Goal: Task Accomplishment & Management: Complete application form

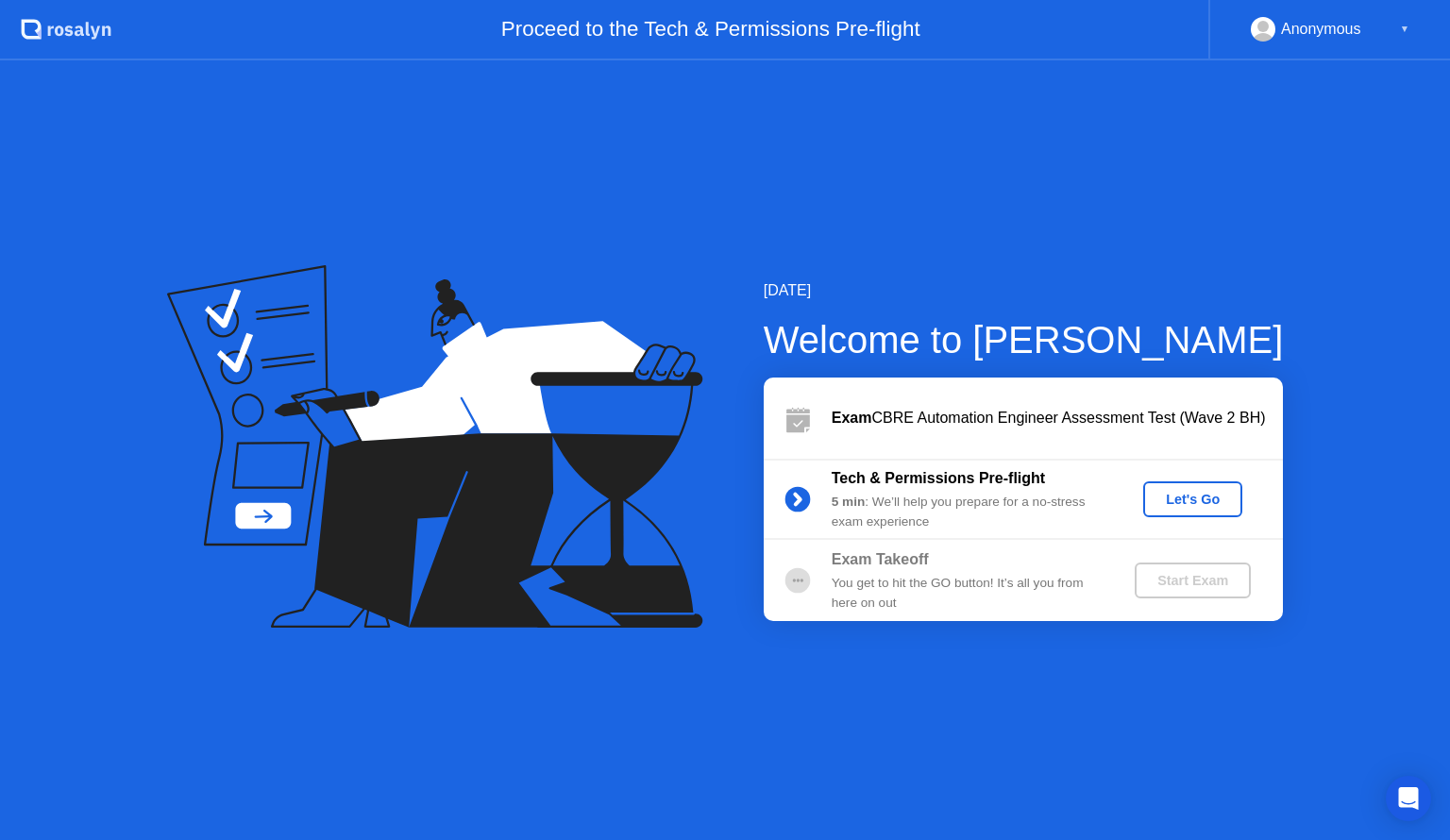
click at [1203, 506] on div "Let's Go" at bounding box center [1192, 498] width 84 height 15
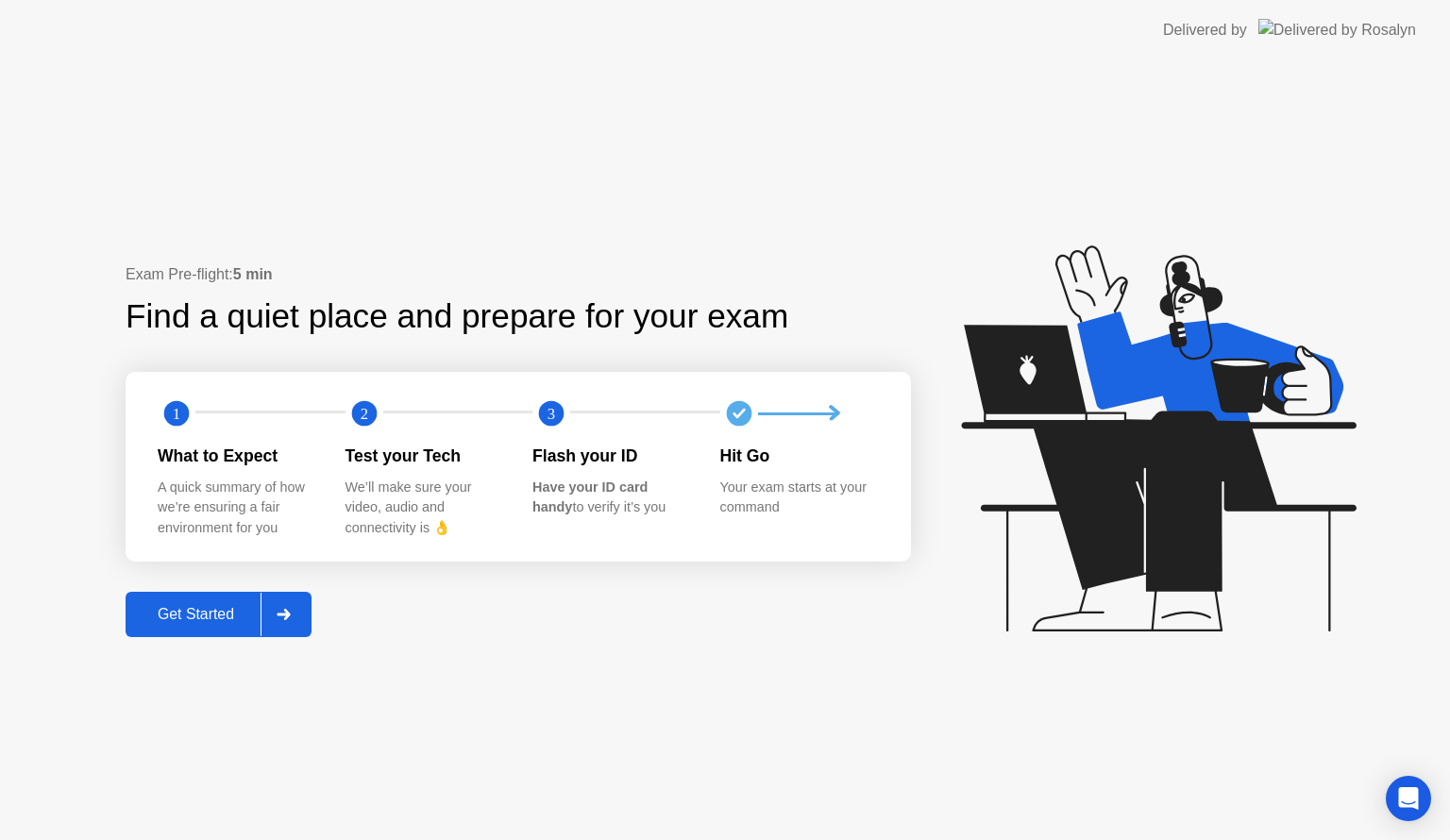
click at [290, 624] on div at bounding box center [283, 614] width 46 height 44
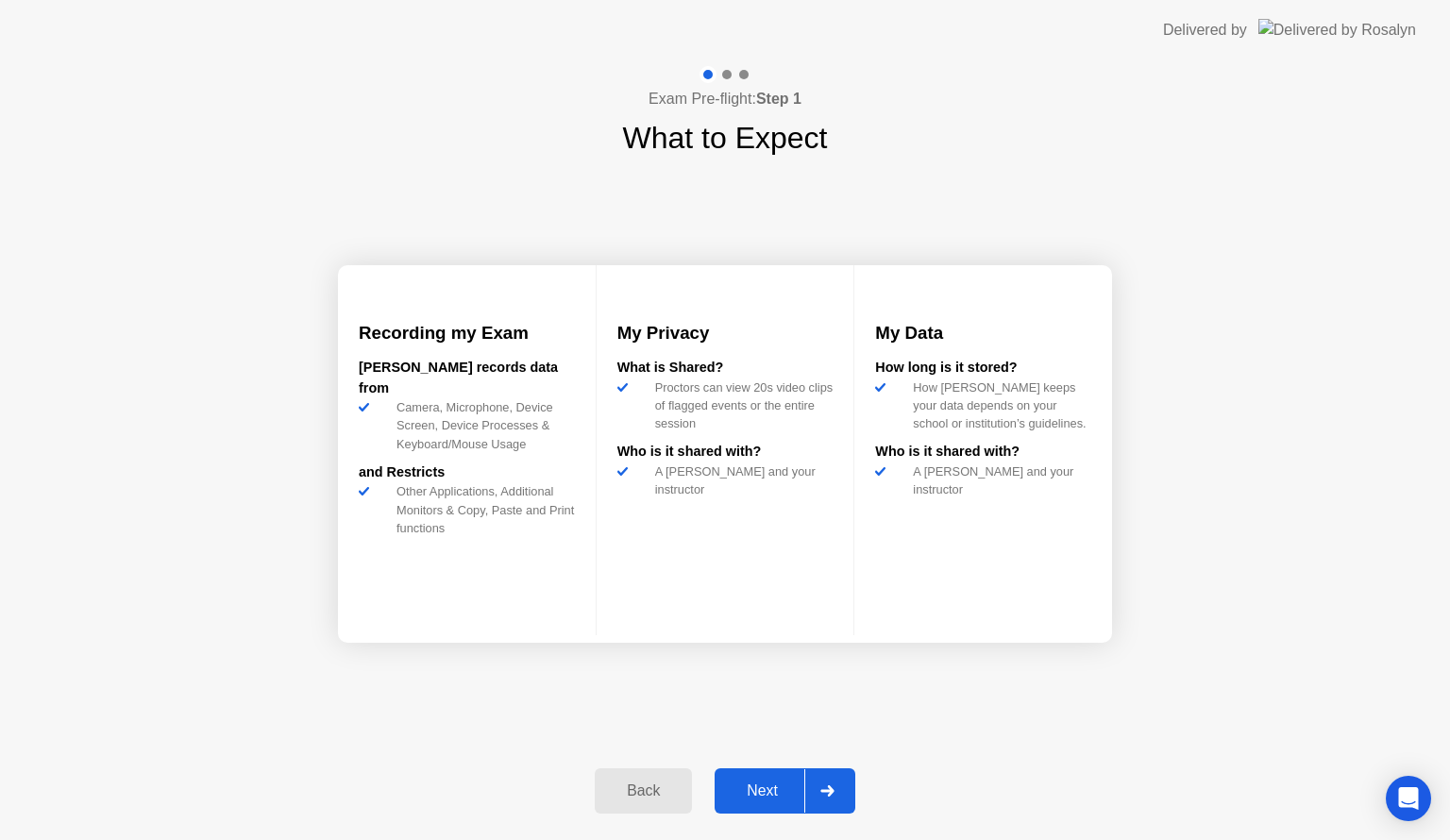
click at [825, 788] on icon at bounding box center [827, 789] width 13 height 11
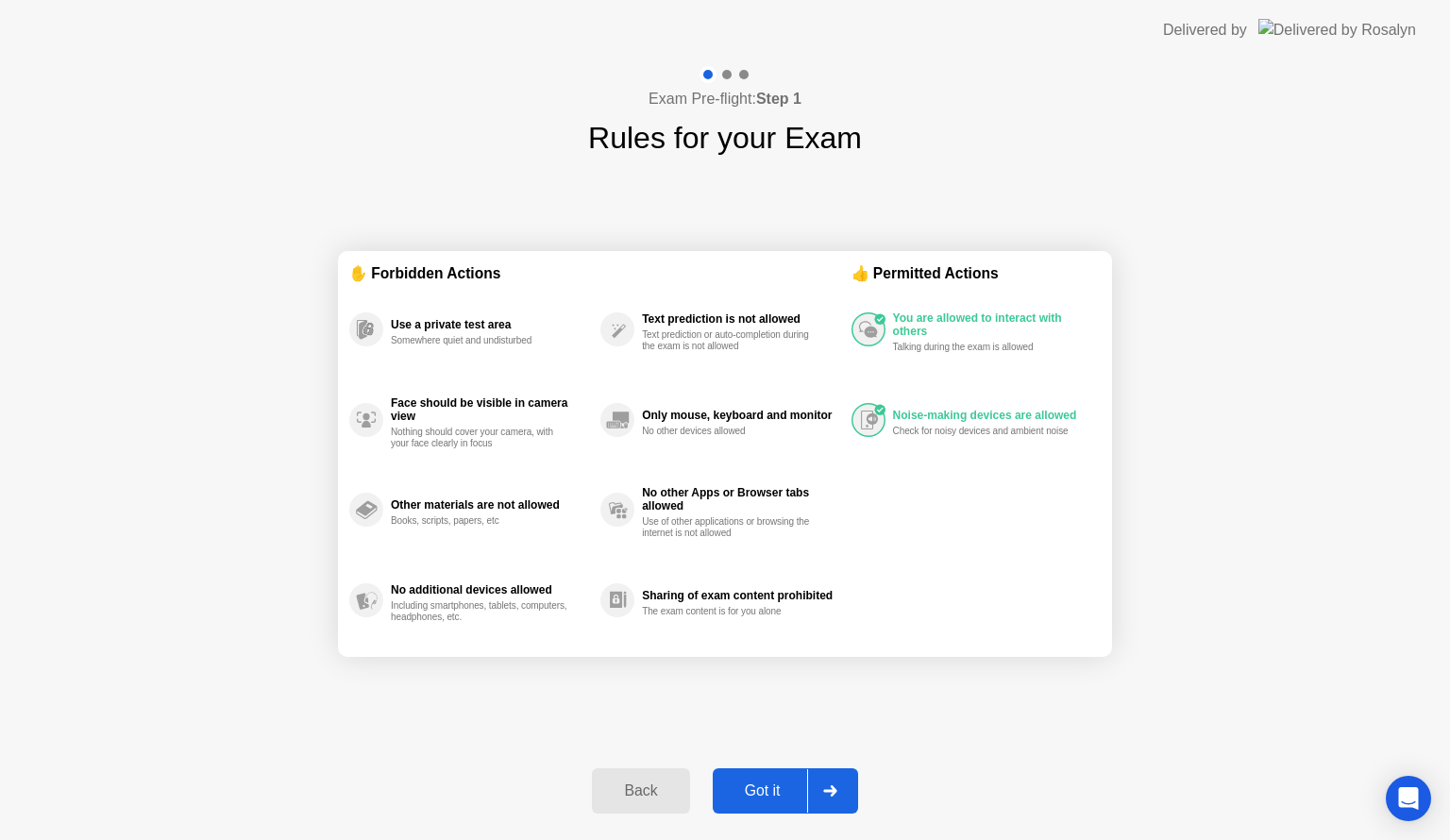
click at [831, 788] on icon at bounding box center [831, 789] width 14 height 11
select select "**********"
select select "*******"
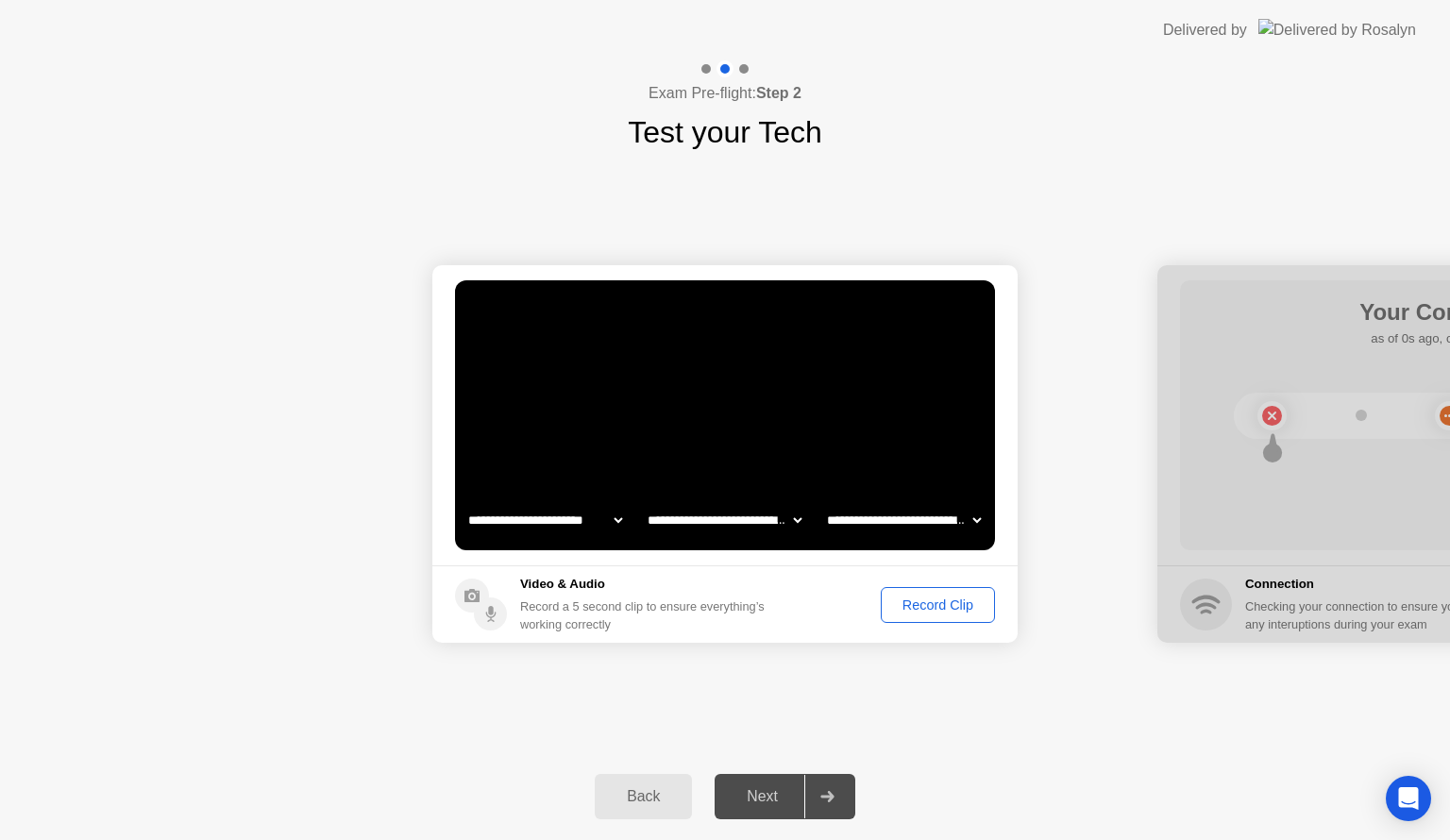
click at [940, 604] on div "Record Clip" at bounding box center [938, 604] width 101 height 15
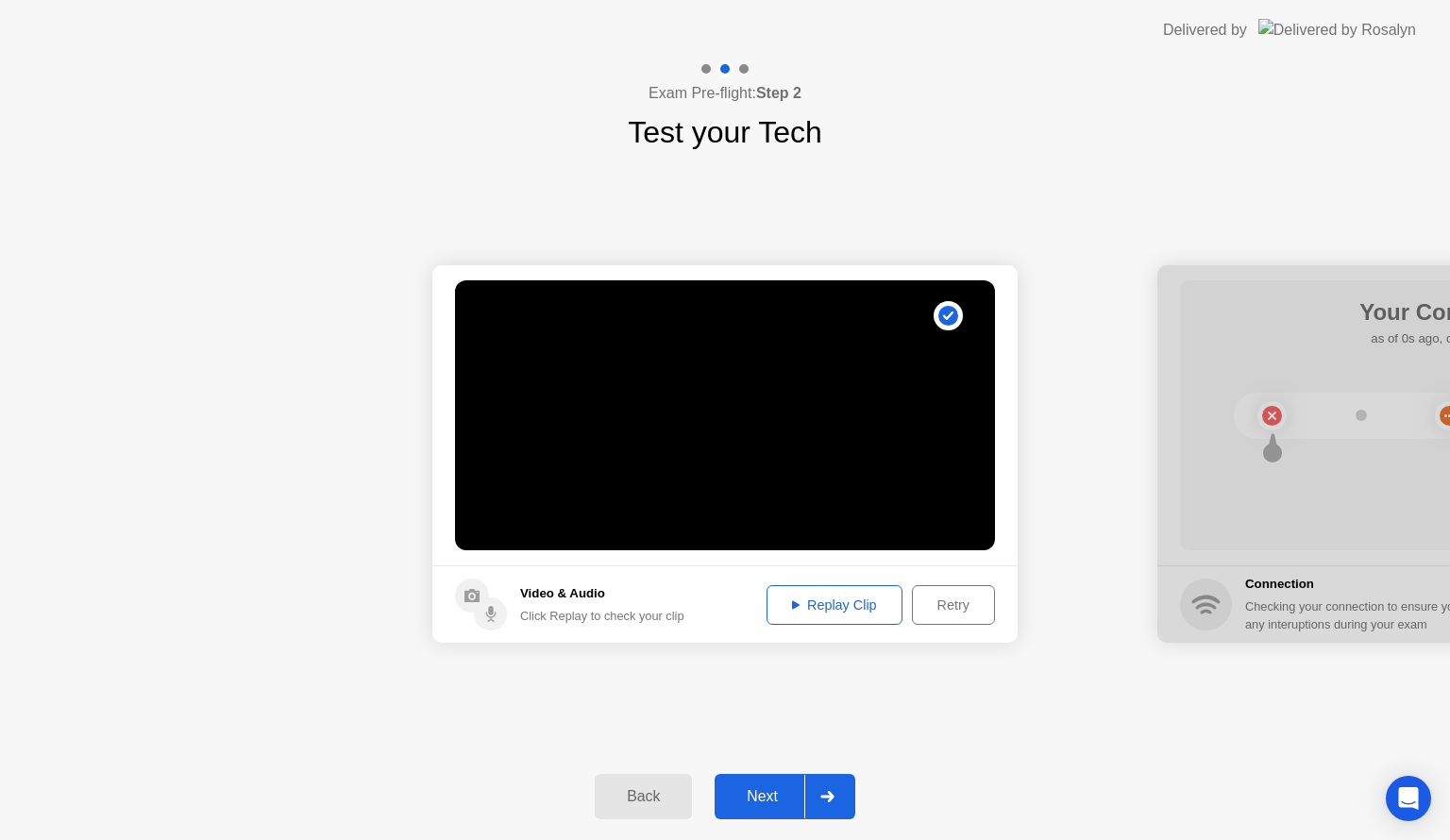
click at [835, 609] on div "Replay Clip" at bounding box center [835, 604] width 123 height 15
click at [835, 611] on div "Replay Clip" at bounding box center [835, 604] width 123 height 15
click at [825, 800] on icon at bounding box center [828, 795] width 14 height 11
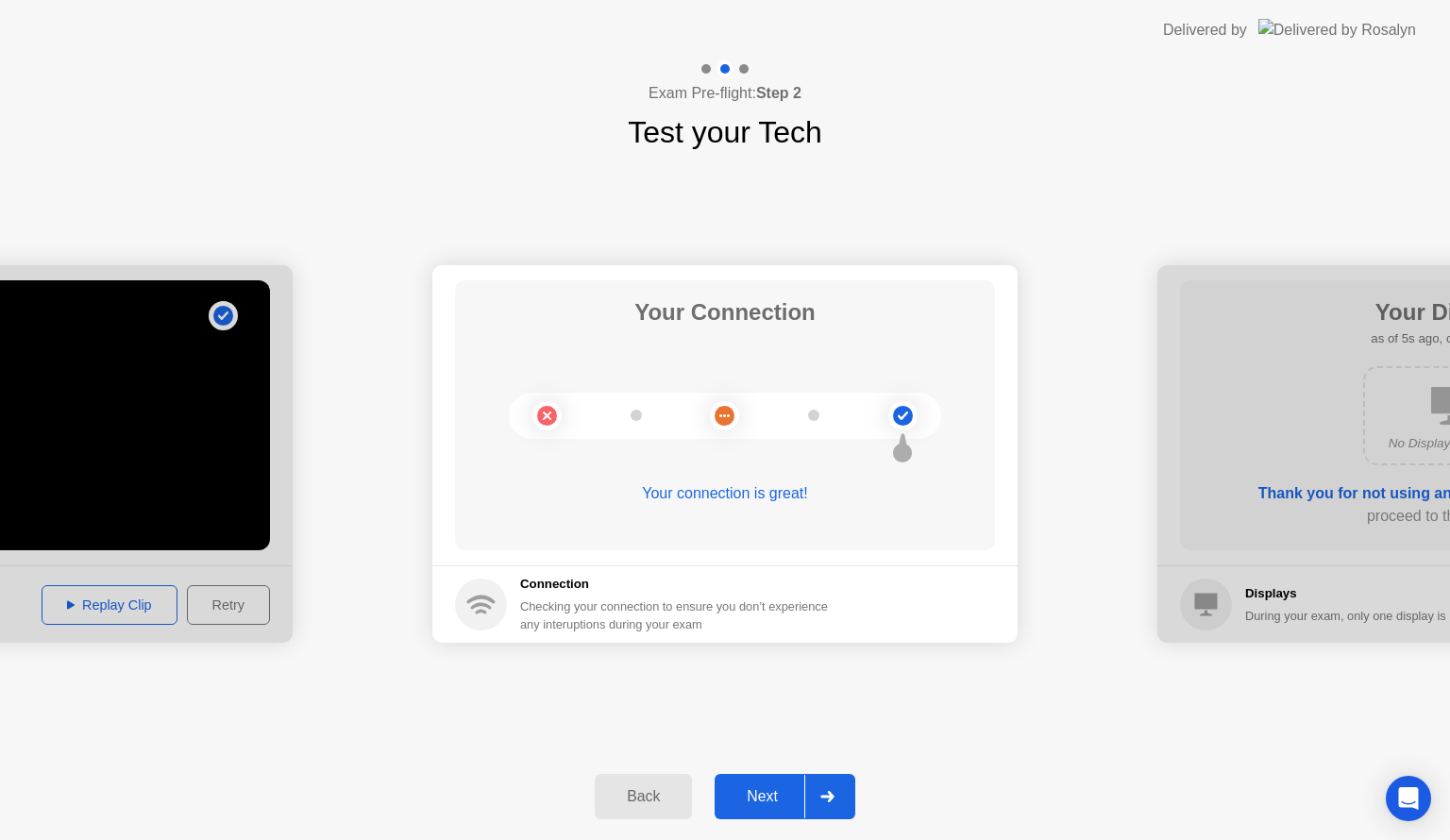
click at [825, 800] on icon at bounding box center [828, 795] width 14 height 11
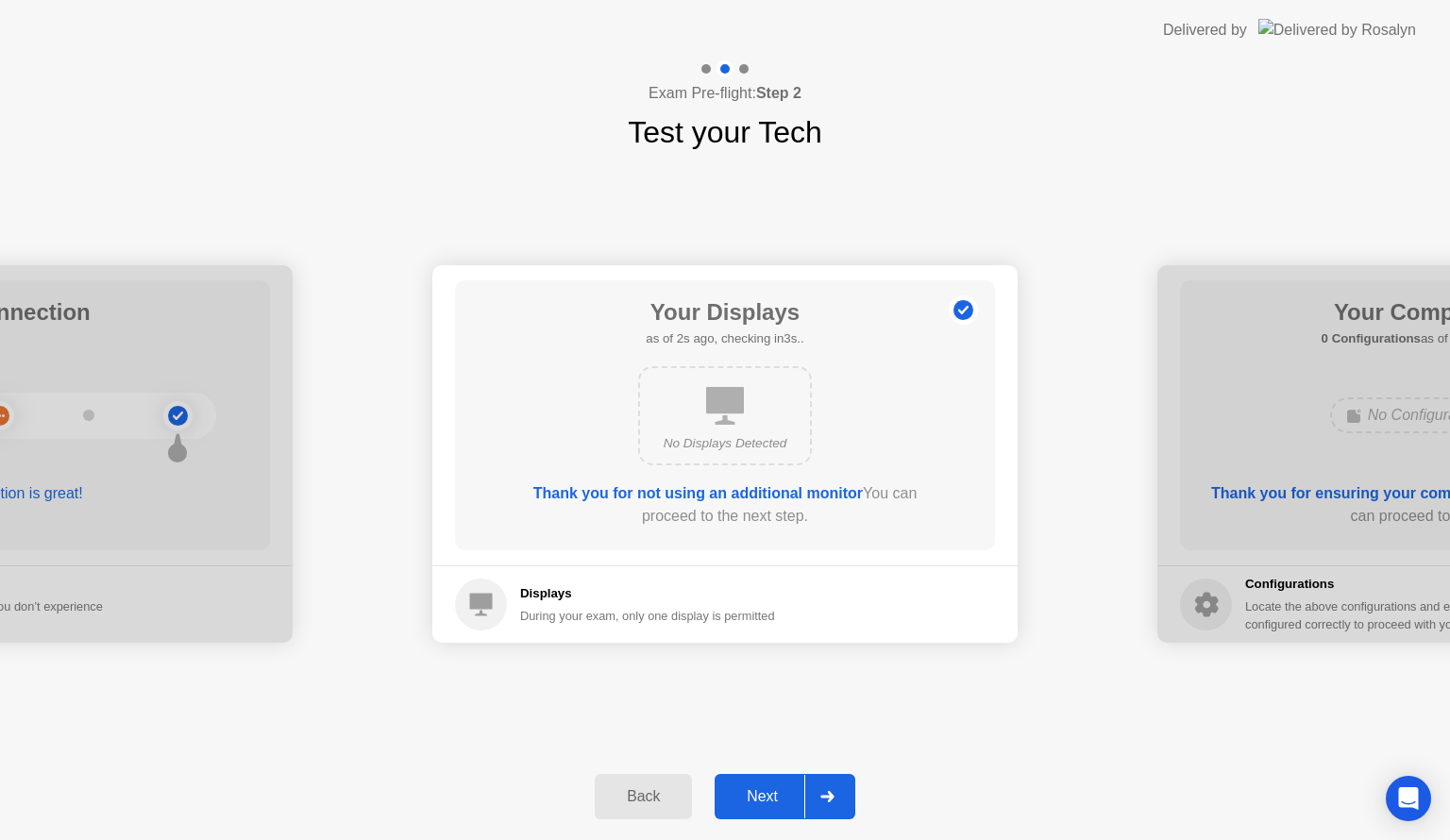
click at [825, 800] on icon at bounding box center [828, 795] width 14 height 11
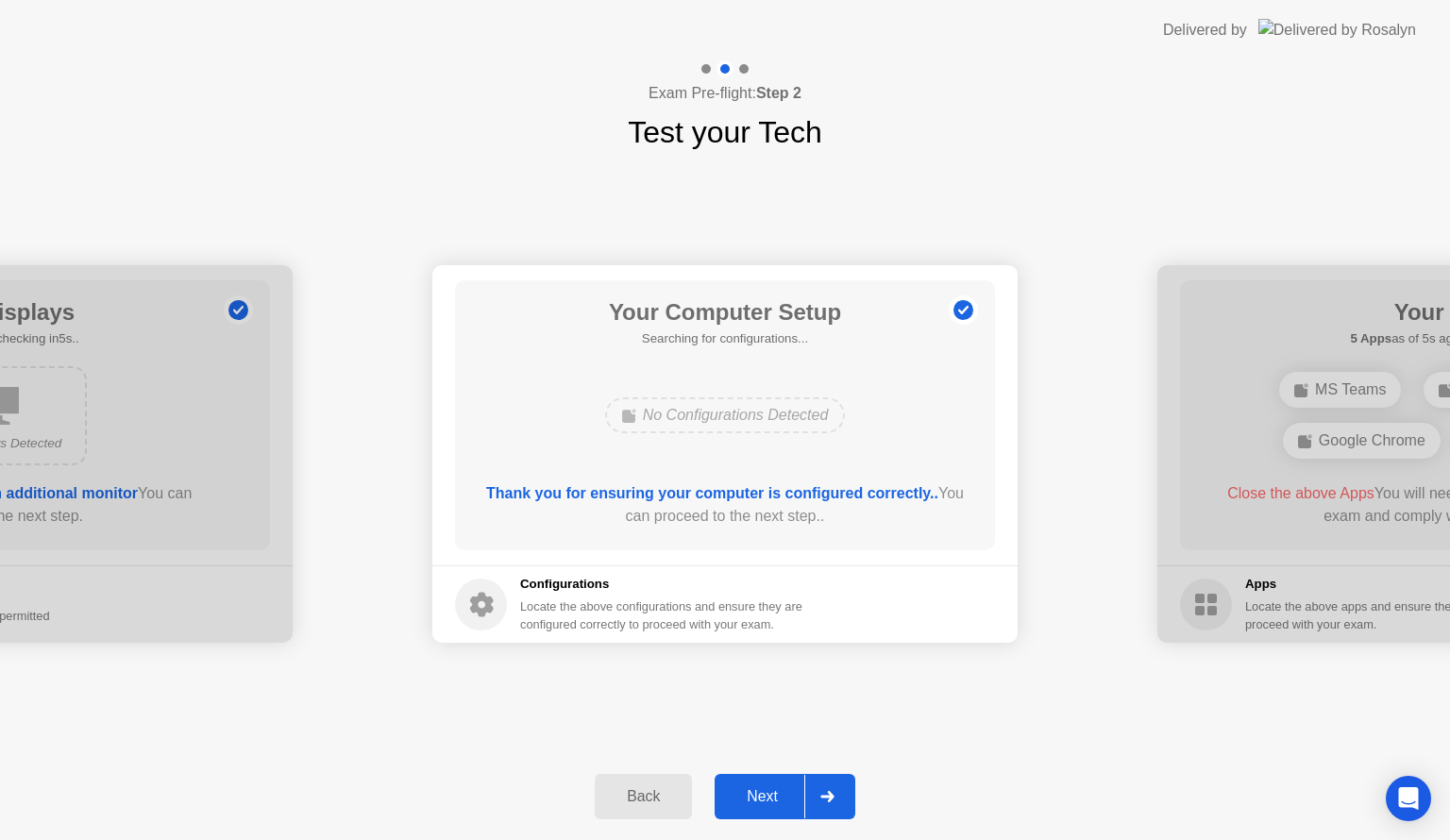
click at [825, 800] on icon at bounding box center [828, 795] width 14 height 11
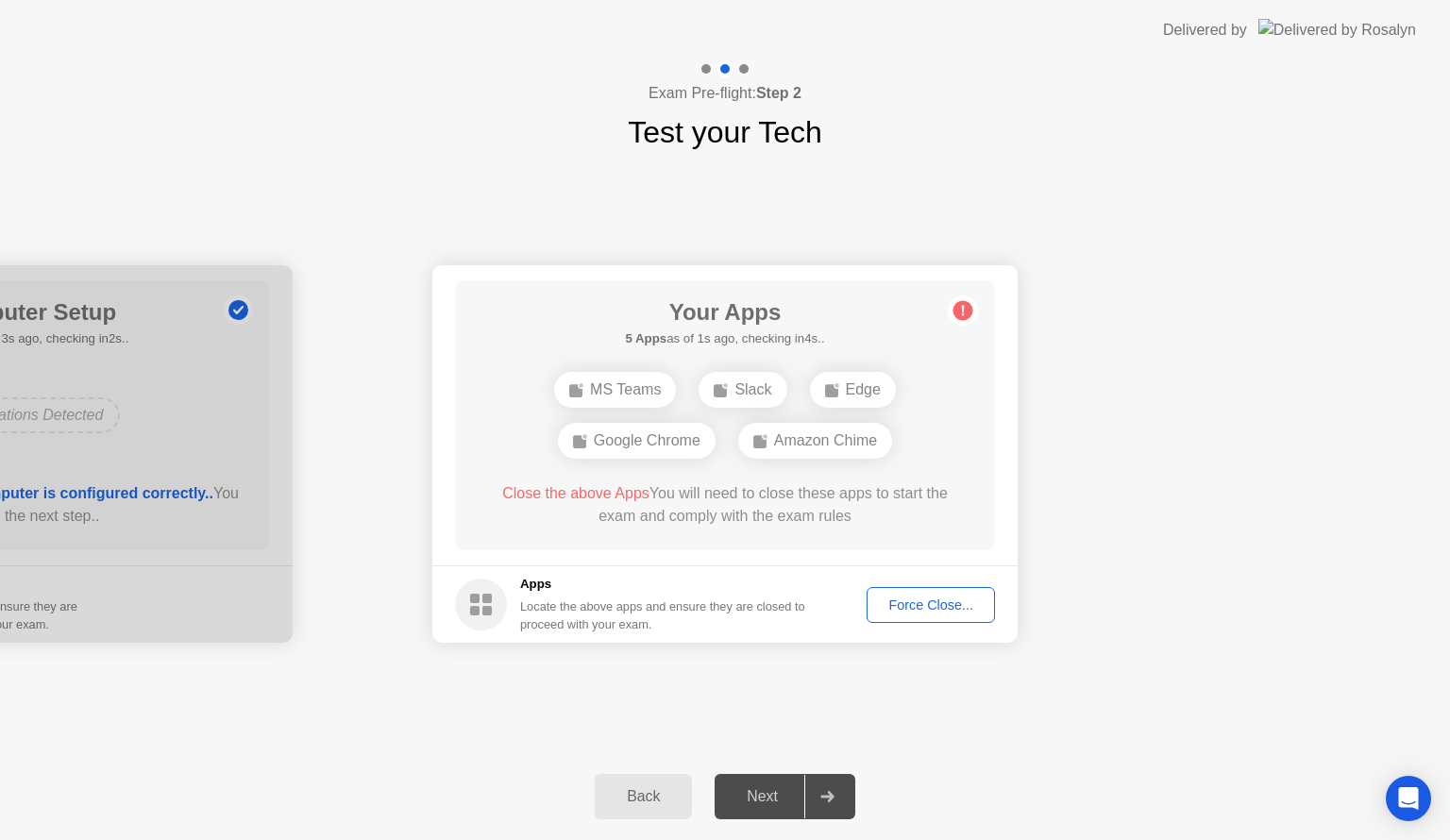
click at [924, 598] on div "Force Close..." at bounding box center [931, 604] width 115 height 15
click at [928, 597] on div "Force Close..." at bounding box center [931, 604] width 115 height 15
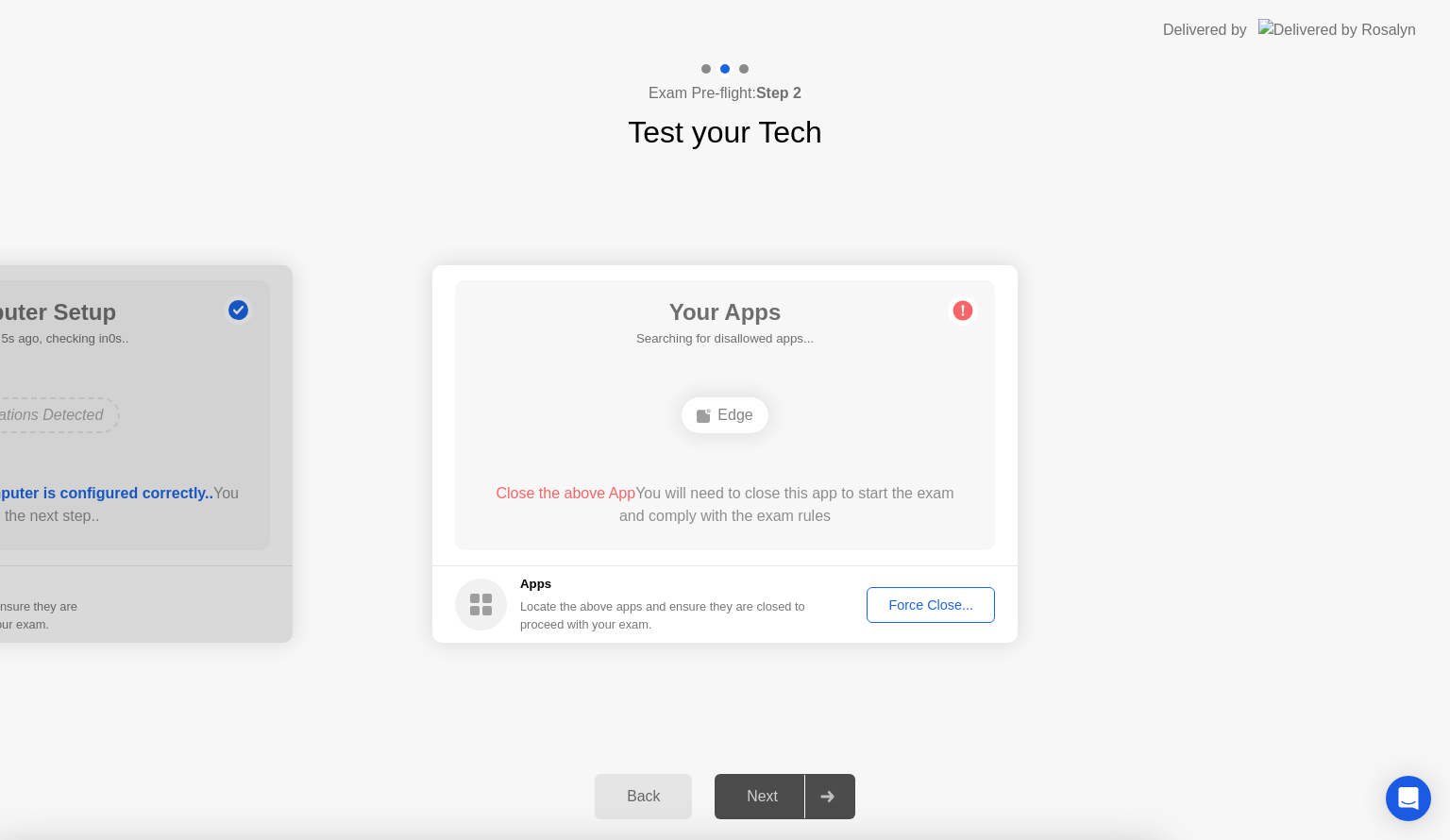
click at [669, 783] on button "Back" at bounding box center [643, 796] width 97 height 46
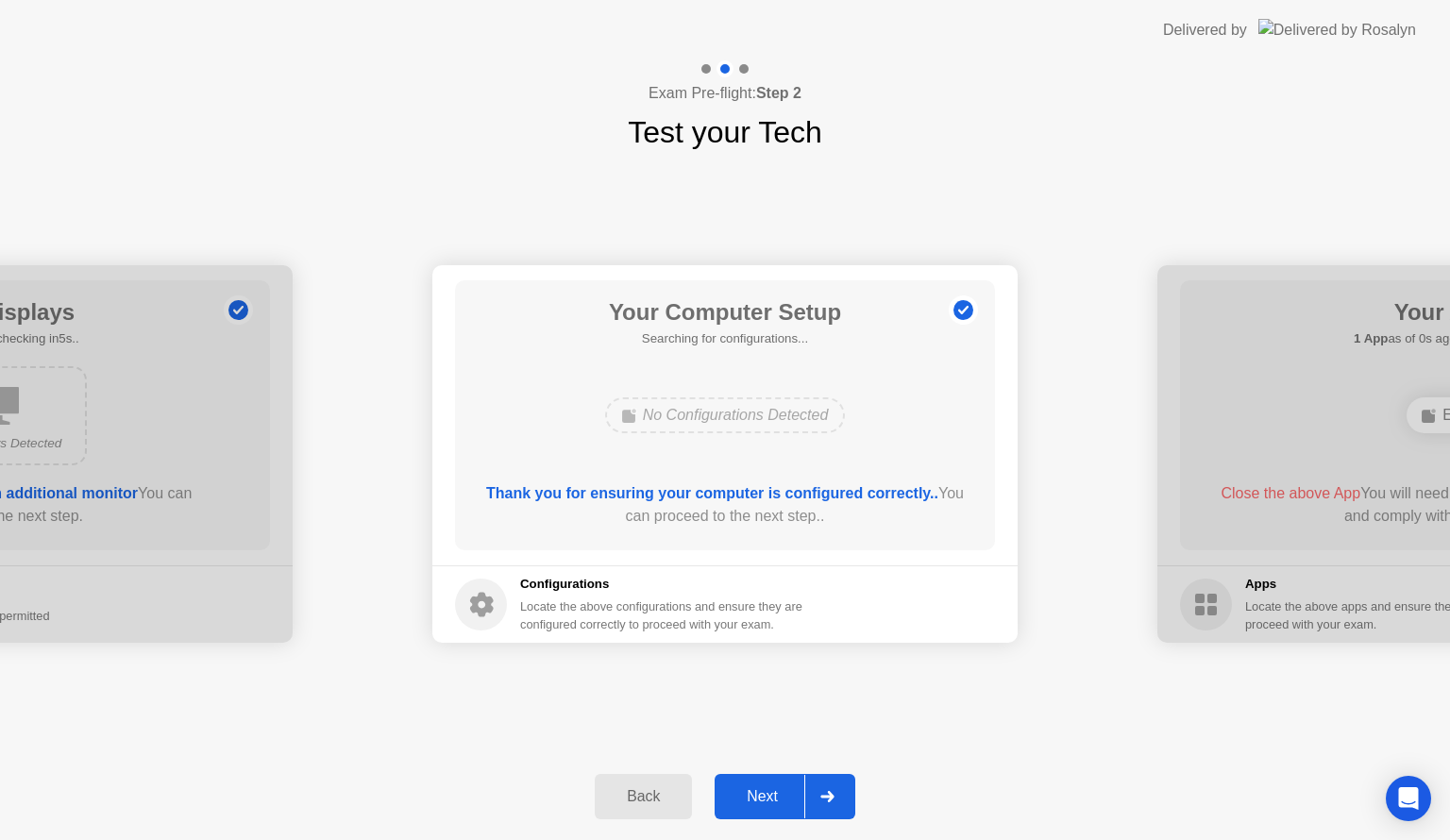
click at [818, 793] on div at bounding box center [828, 796] width 46 height 44
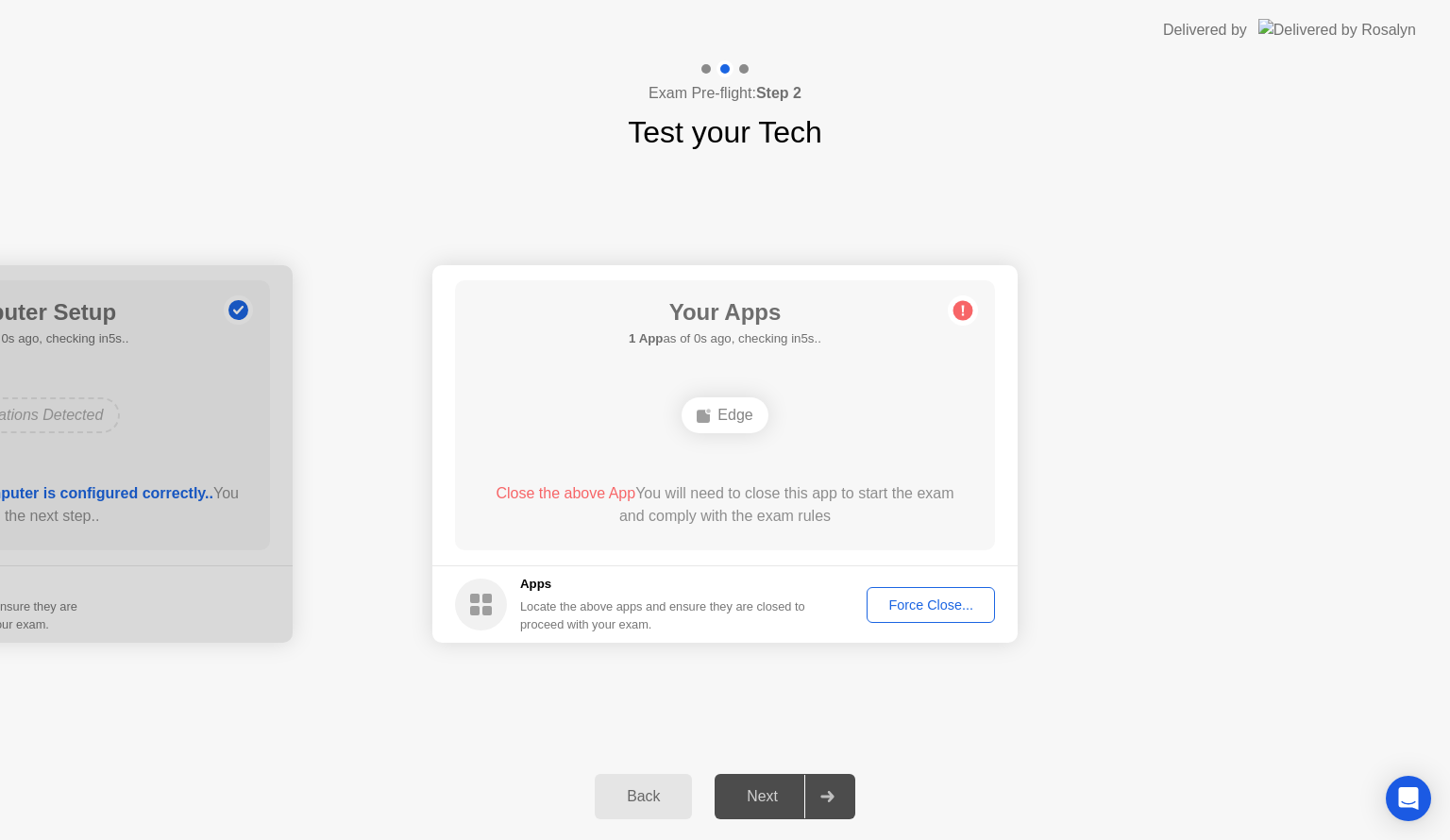
click at [922, 602] on div "Force Close..." at bounding box center [931, 604] width 115 height 15
click at [923, 604] on div "Force Close..." at bounding box center [931, 604] width 115 height 15
click at [771, 798] on div "Next" at bounding box center [762, 795] width 84 height 17
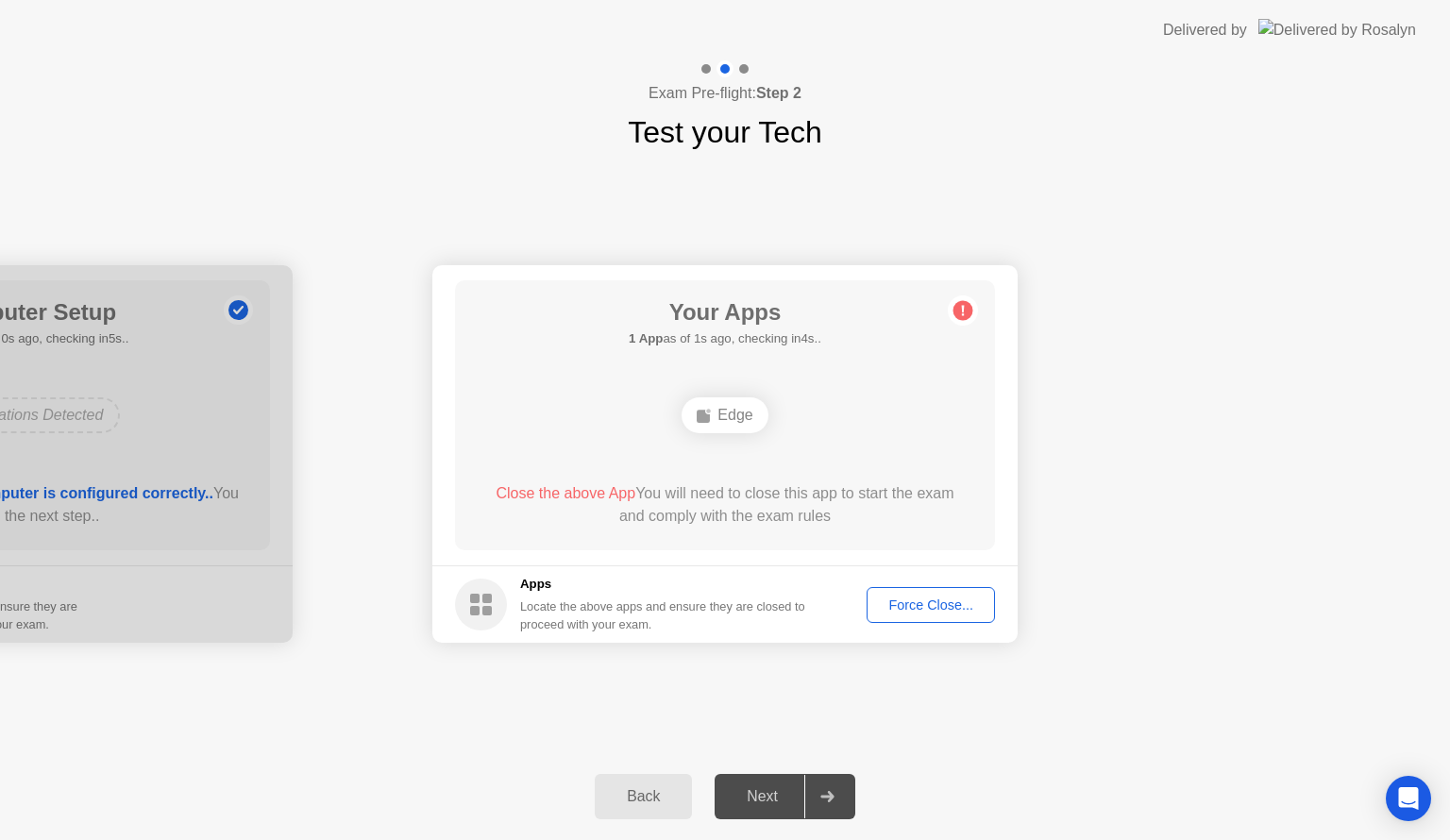
click at [660, 799] on div "Back" at bounding box center [643, 795] width 86 height 17
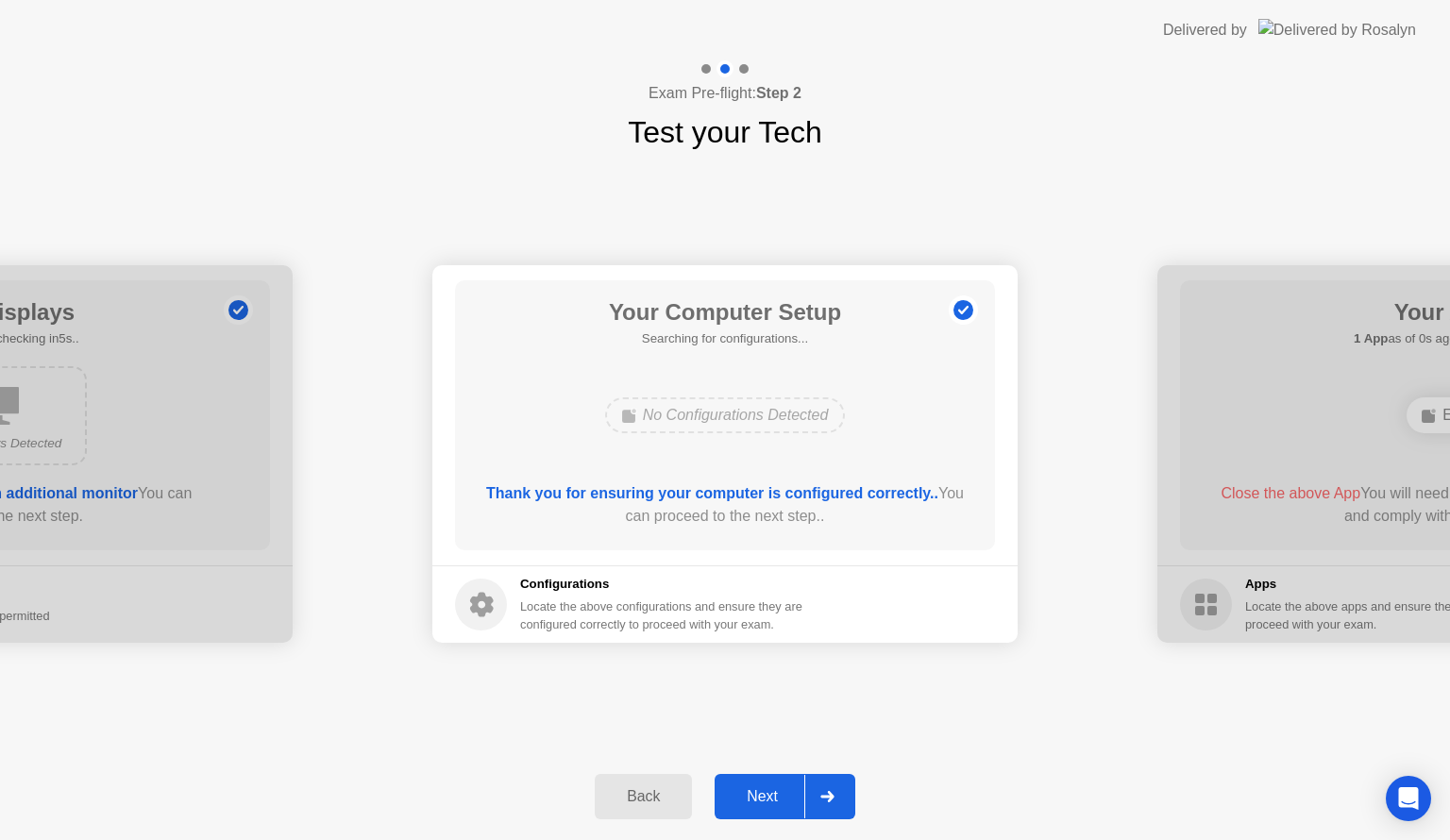
click at [660, 799] on div "Back" at bounding box center [643, 795] width 86 height 17
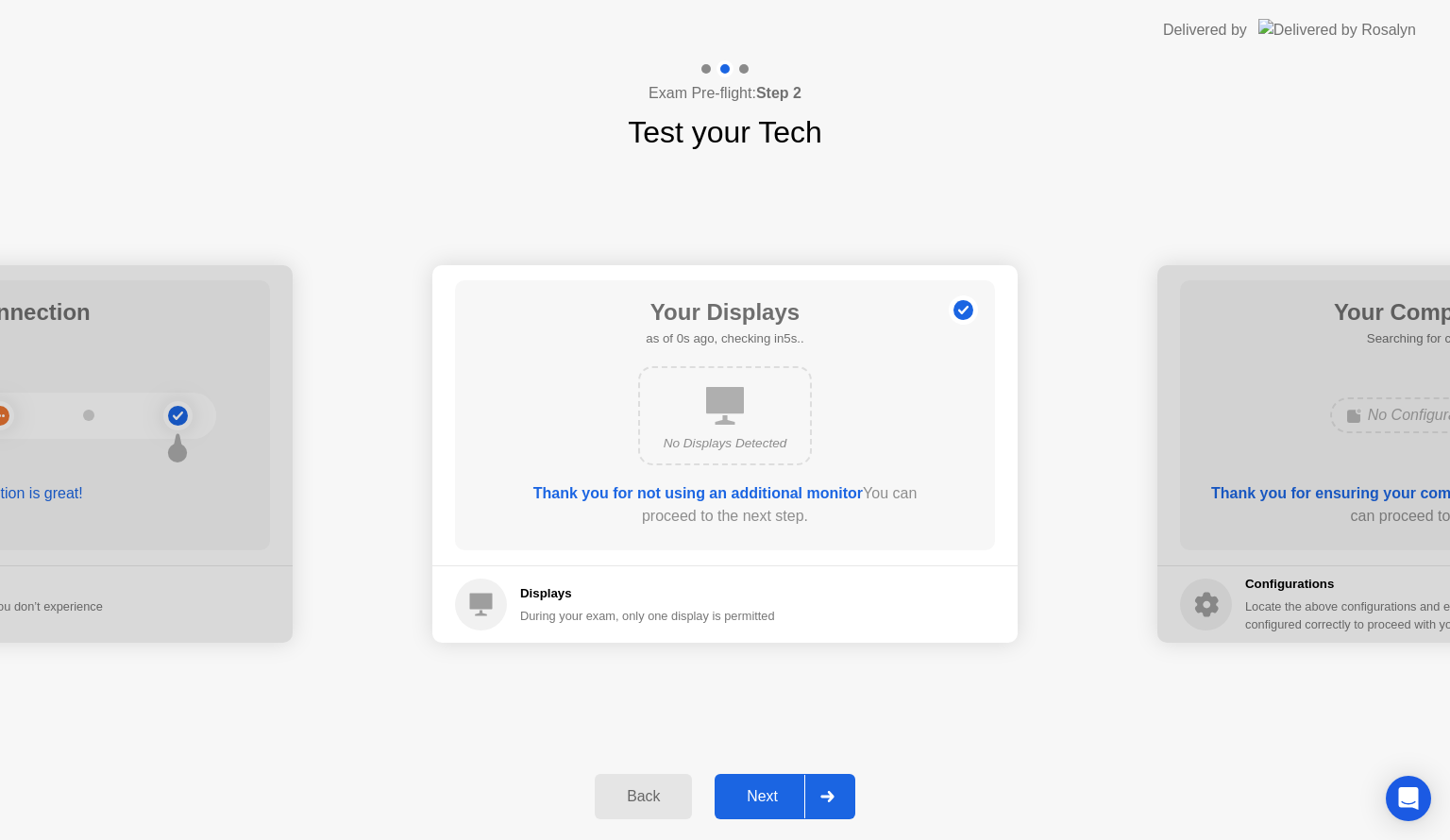
click at [660, 799] on div "Back" at bounding box center [643, 795] width 86 height 17
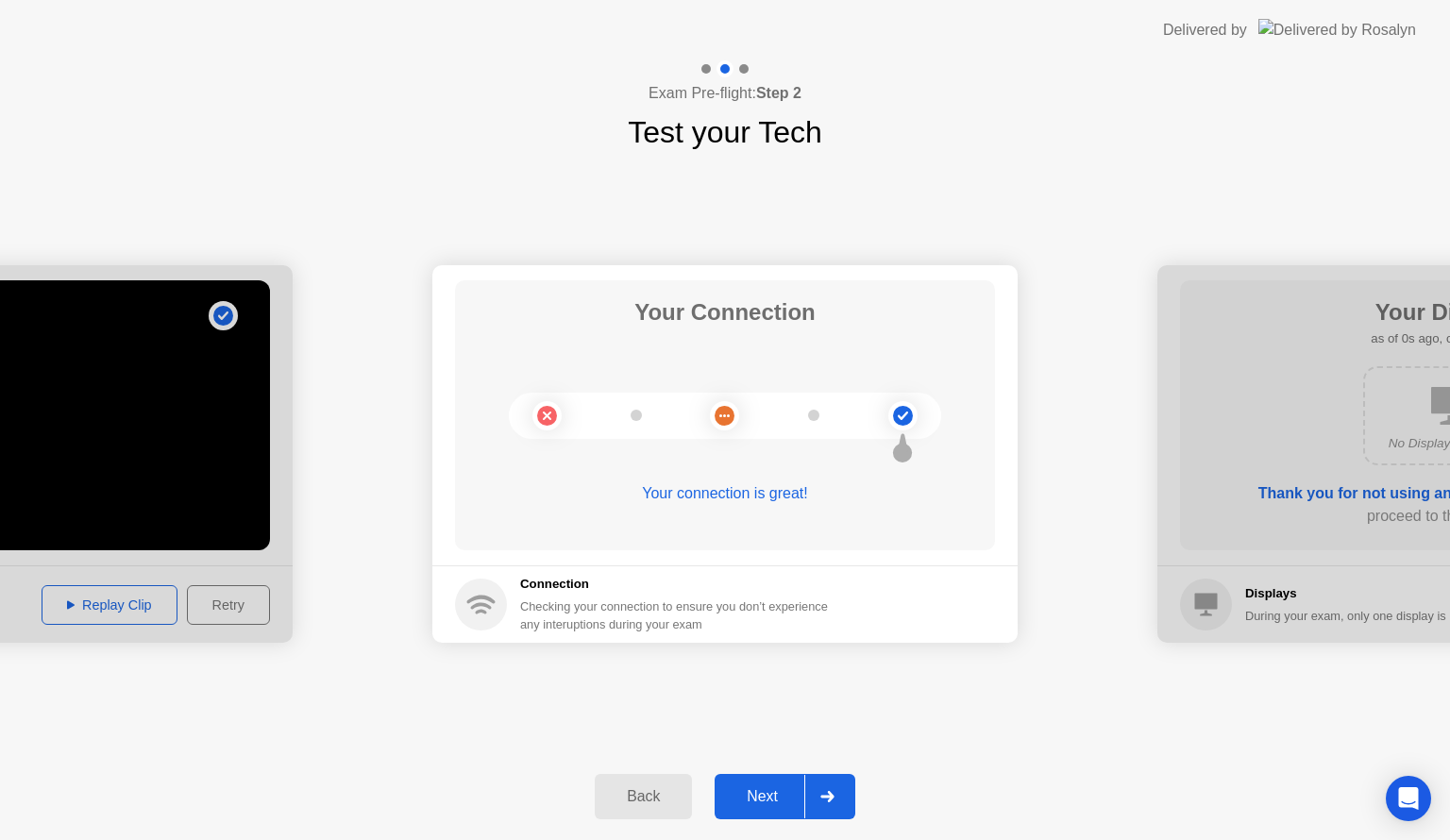
click at [660, 799] on div "Back" at bounding box center [643, 795] width 86 height 17
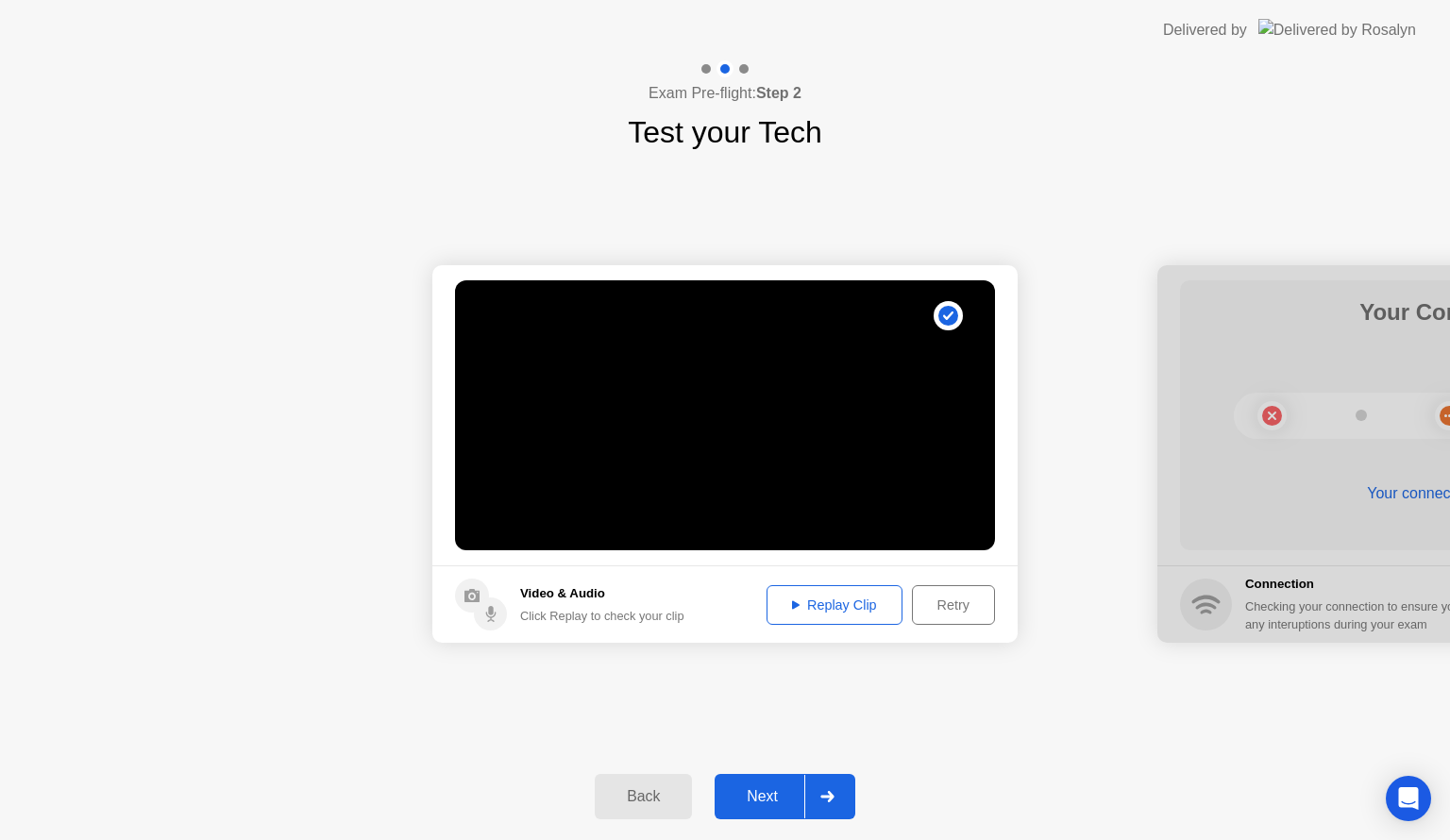
click at [778, 807] on button "Next" at bounding box center [785, 796] width 141 height 46
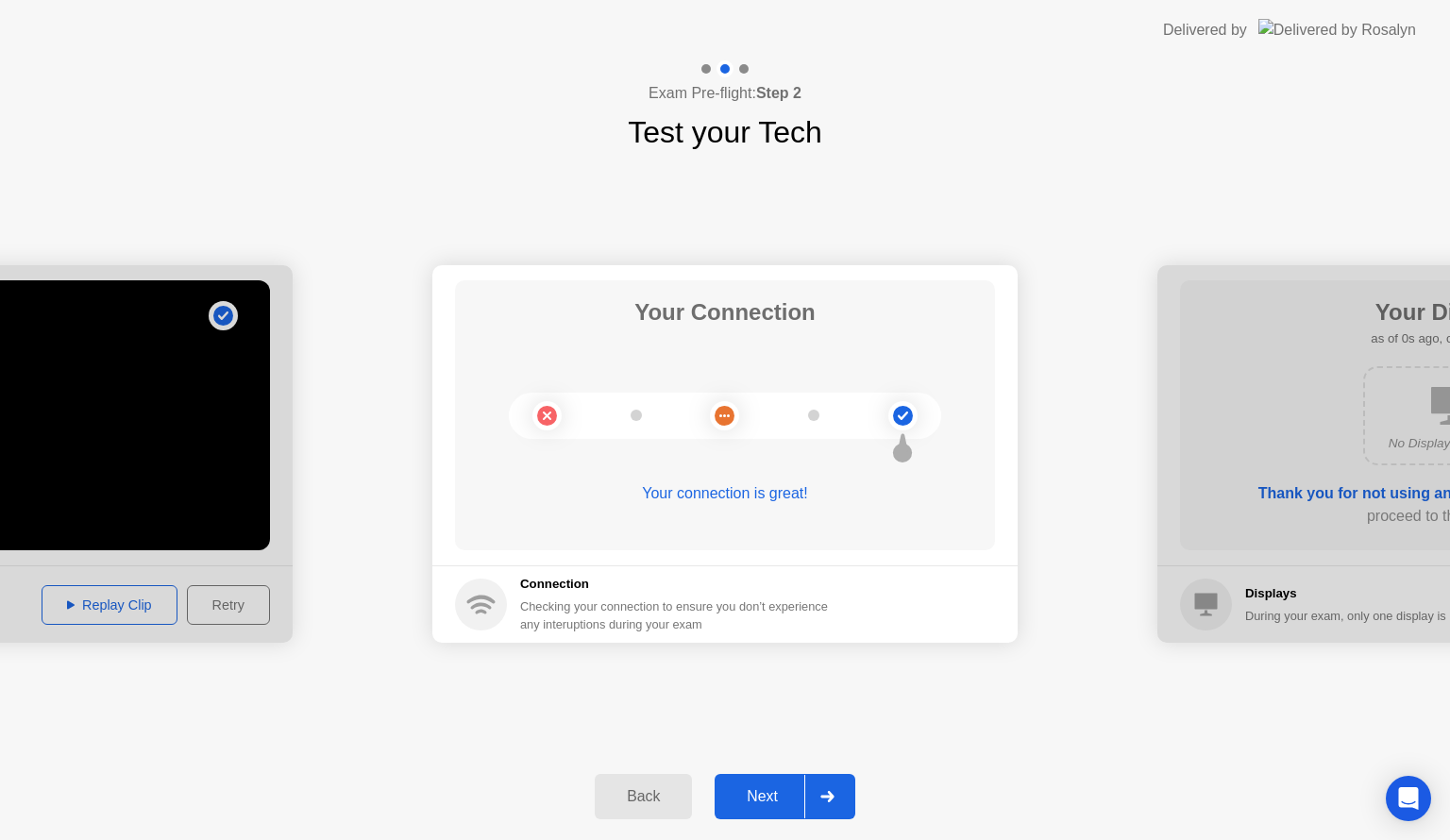
click at [820, 790] on div at bounding box center [828, 796] width 46 height 44
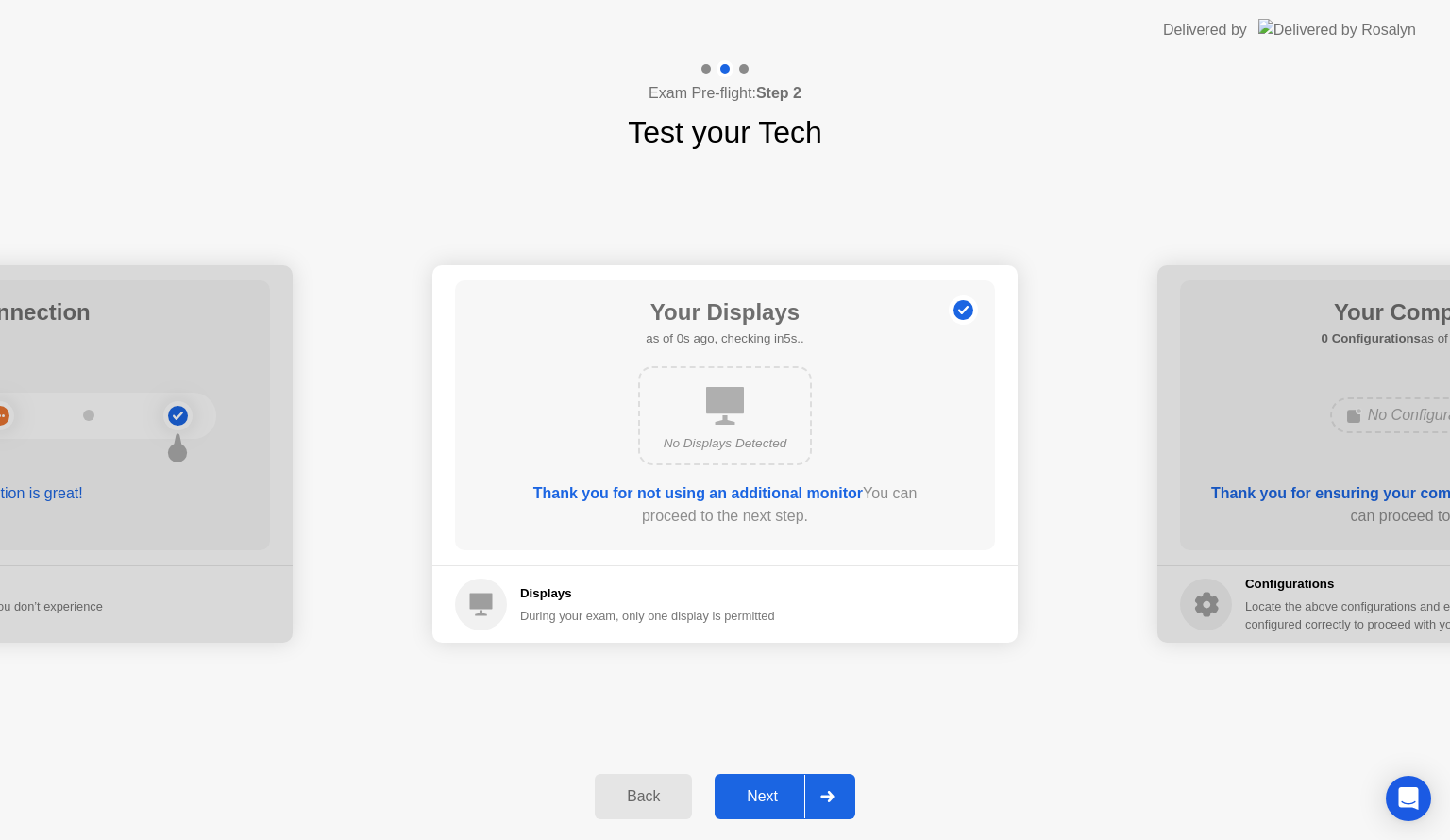
click at [820, 790] on div at bounding box center [828, 796] width 46 height 44
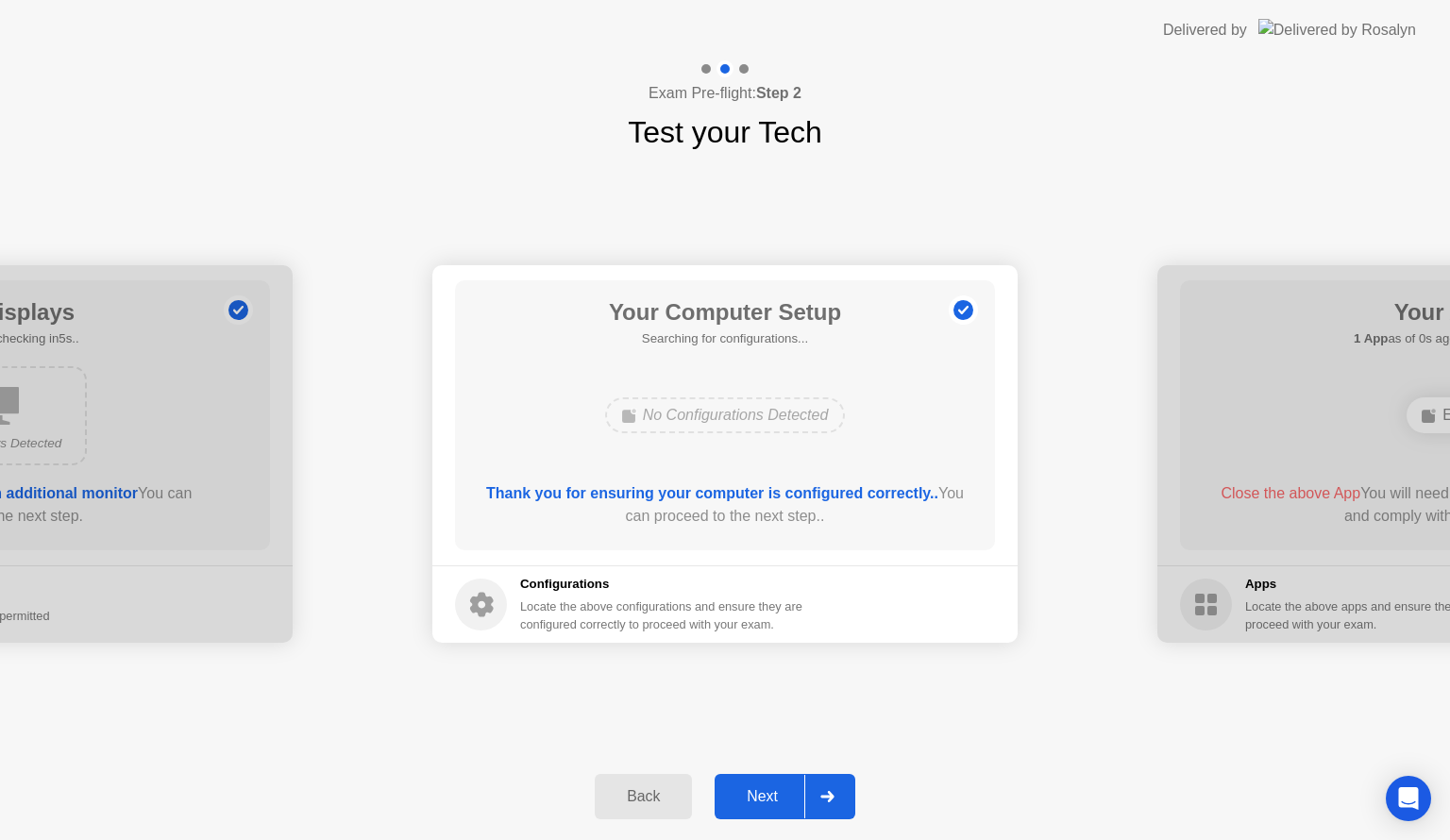
click at [820, 790] on div at bounding box center [828, 796] width 46 height 44
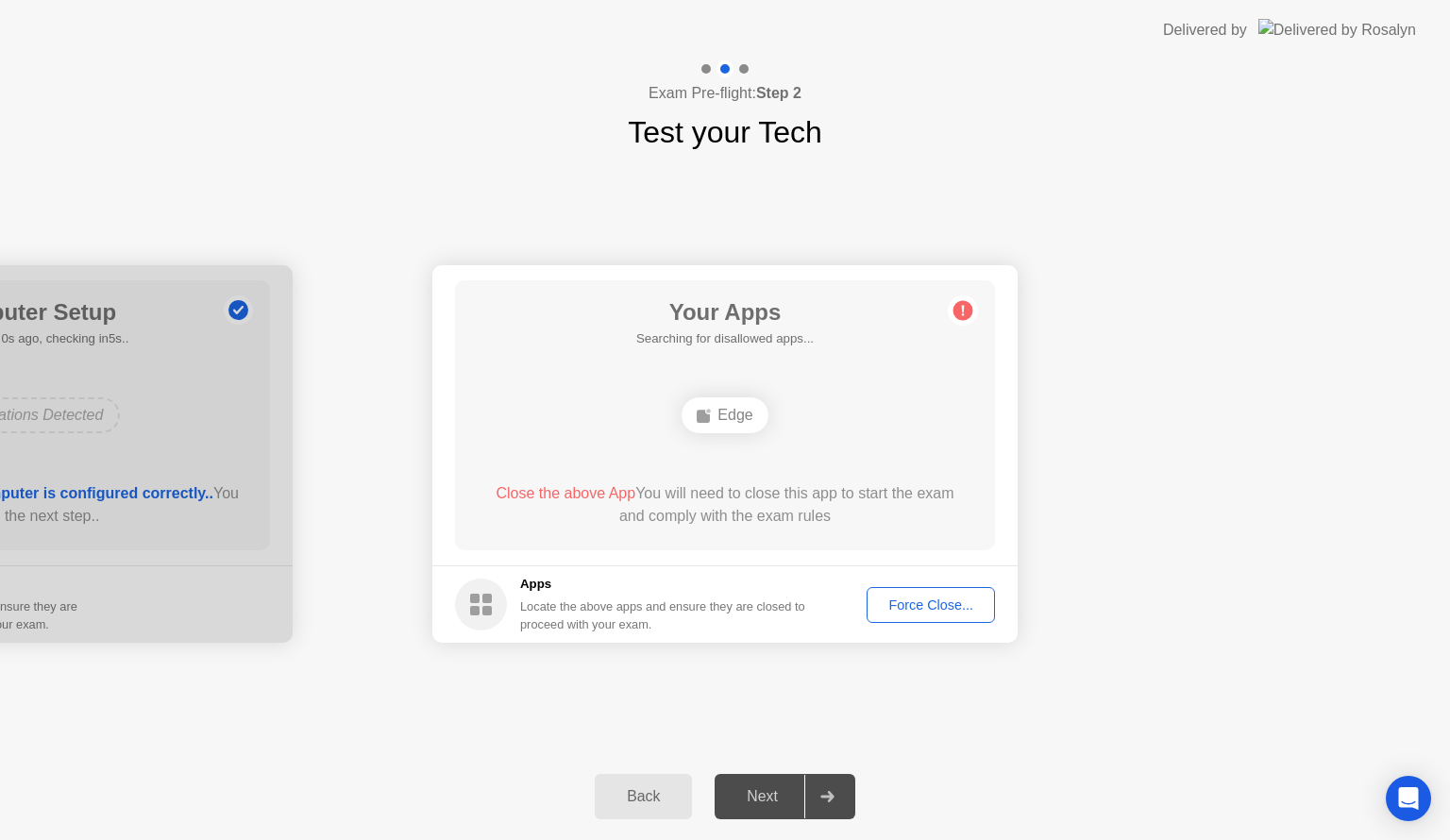
click at [820, 790] on div at bounding box center [828, 796] width 46 height 44
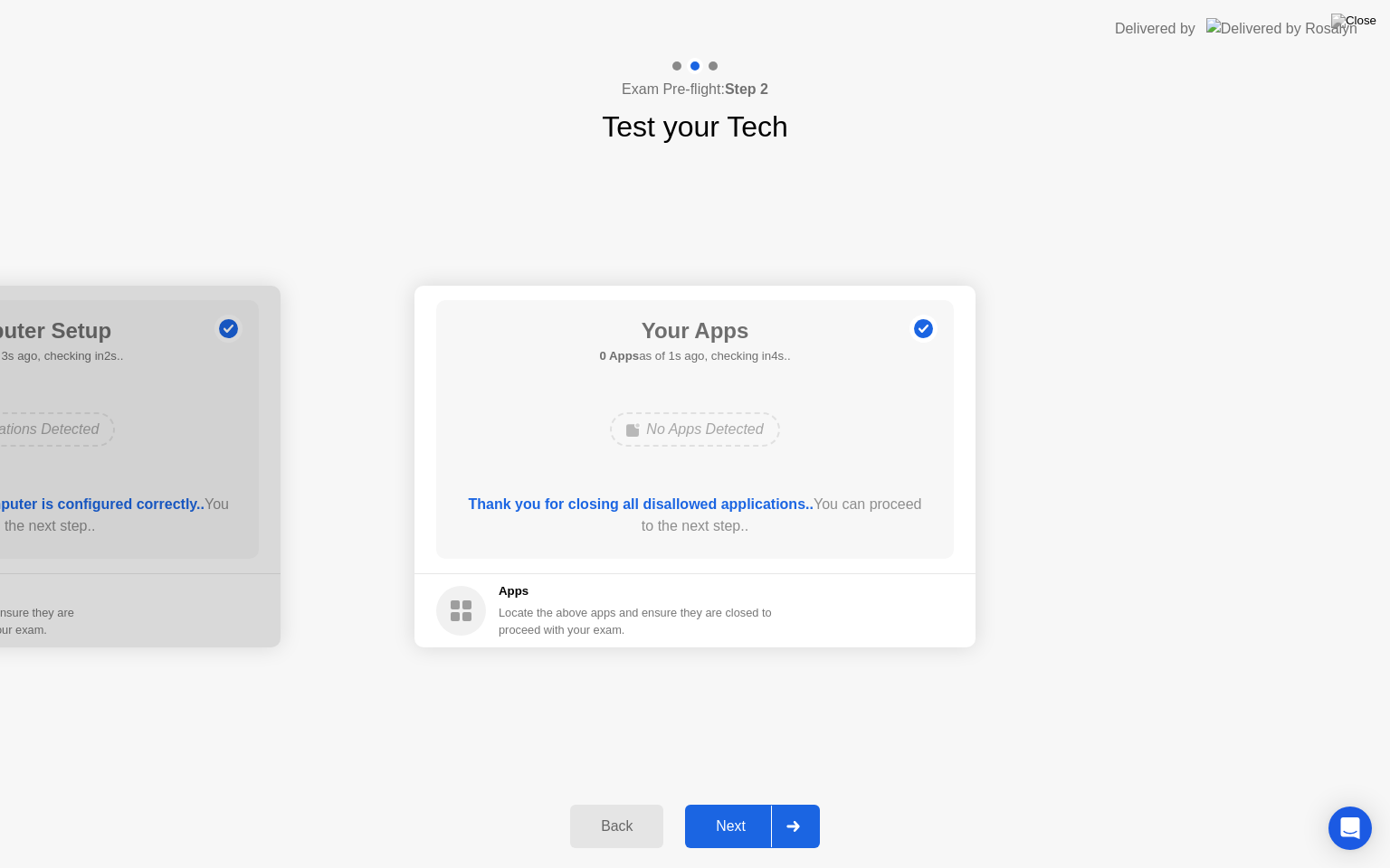
click at [790, 804] on icon at bounding box center [792, 826] width 12 height 10
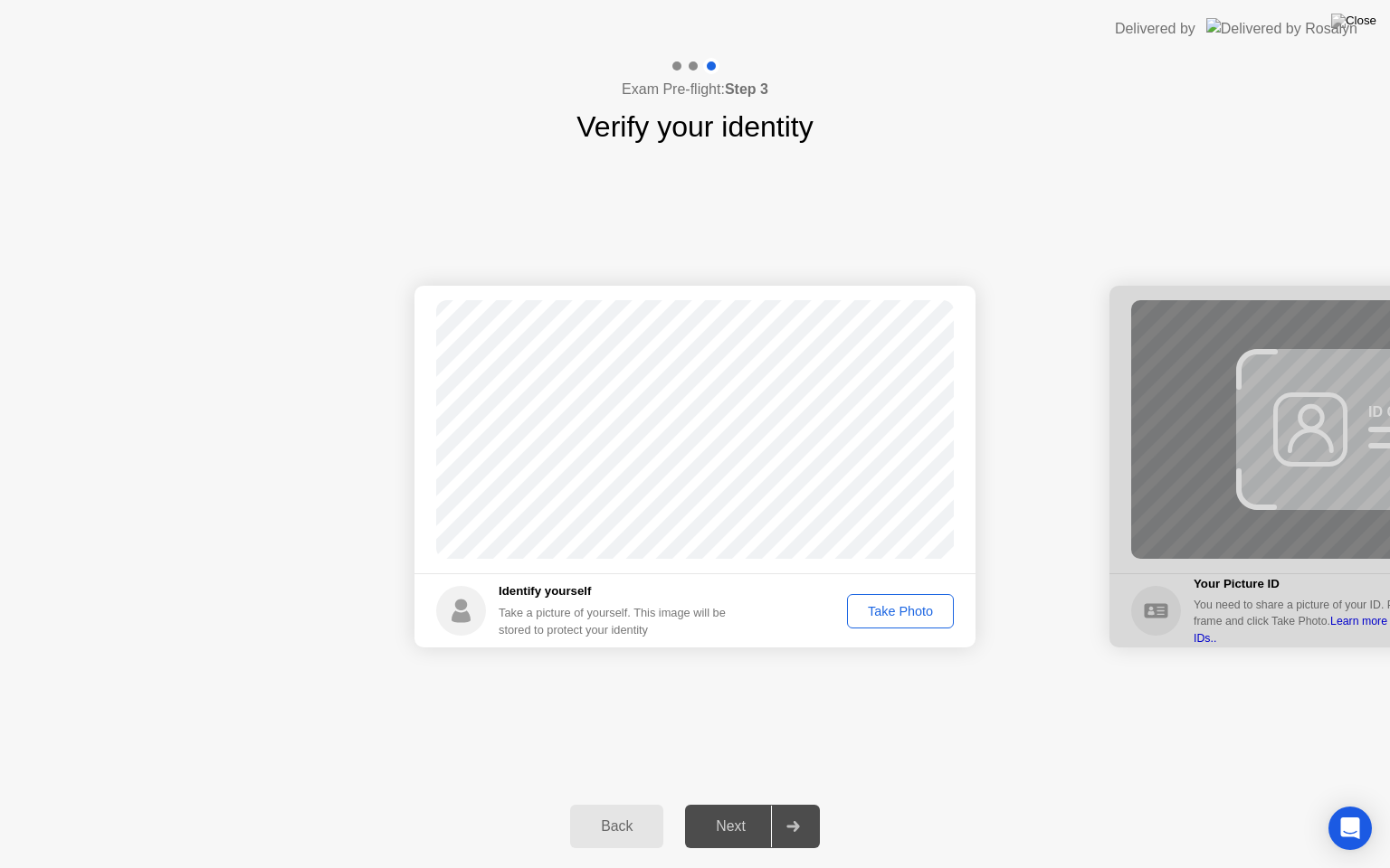
click at [914, 604] on div "Take Photo" at bounding box center [900, 611] width 94 height 14
click at [787, 804] on div "Back Next" at bounding box center [695, 827] width 1390 height 84
click at [792, 804] on div at bounding box center [793, 827] width 44 height 42
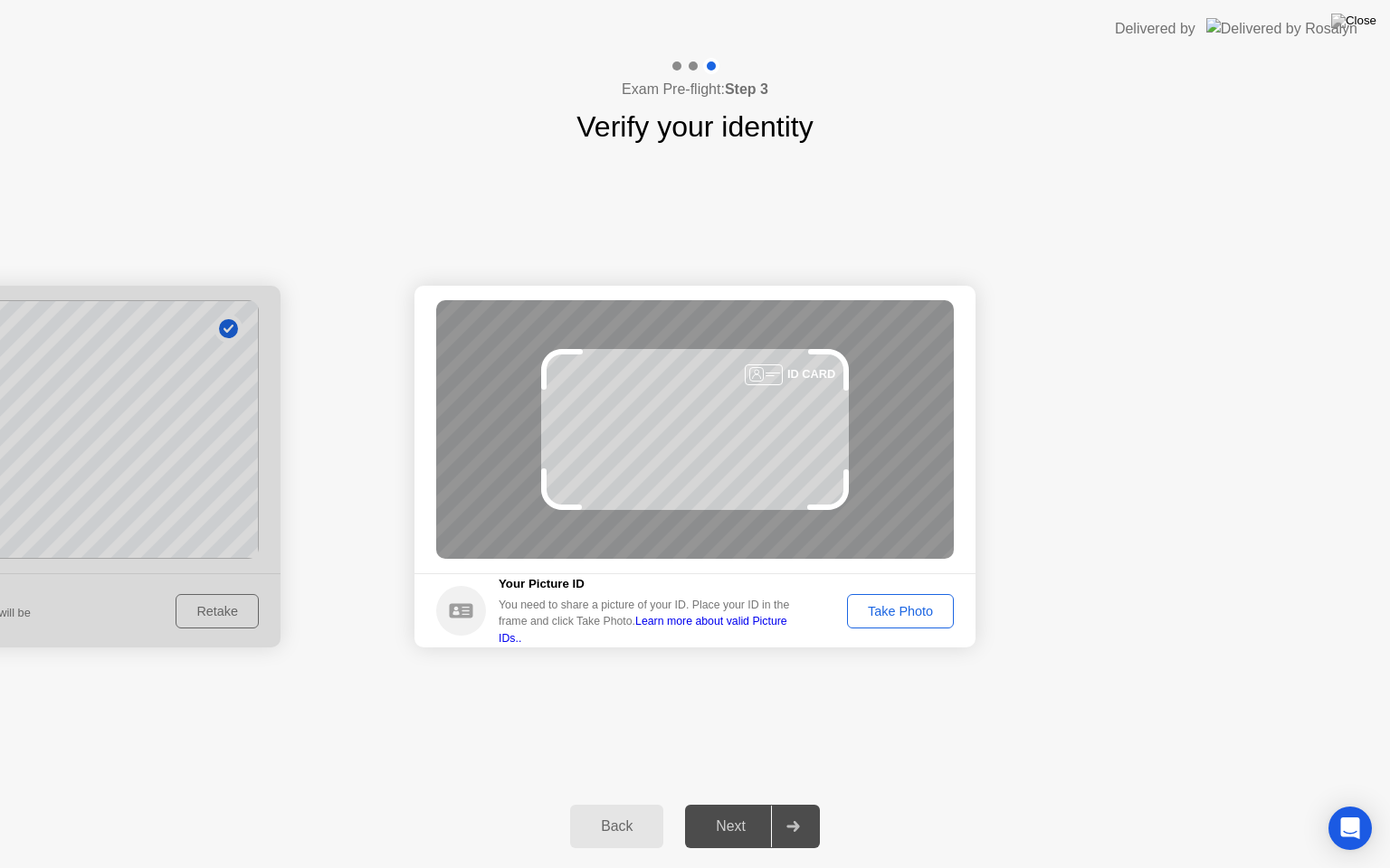
click at [932, 615] on div "Take Photo" at bounding box center [900, 611] width 94 height 14
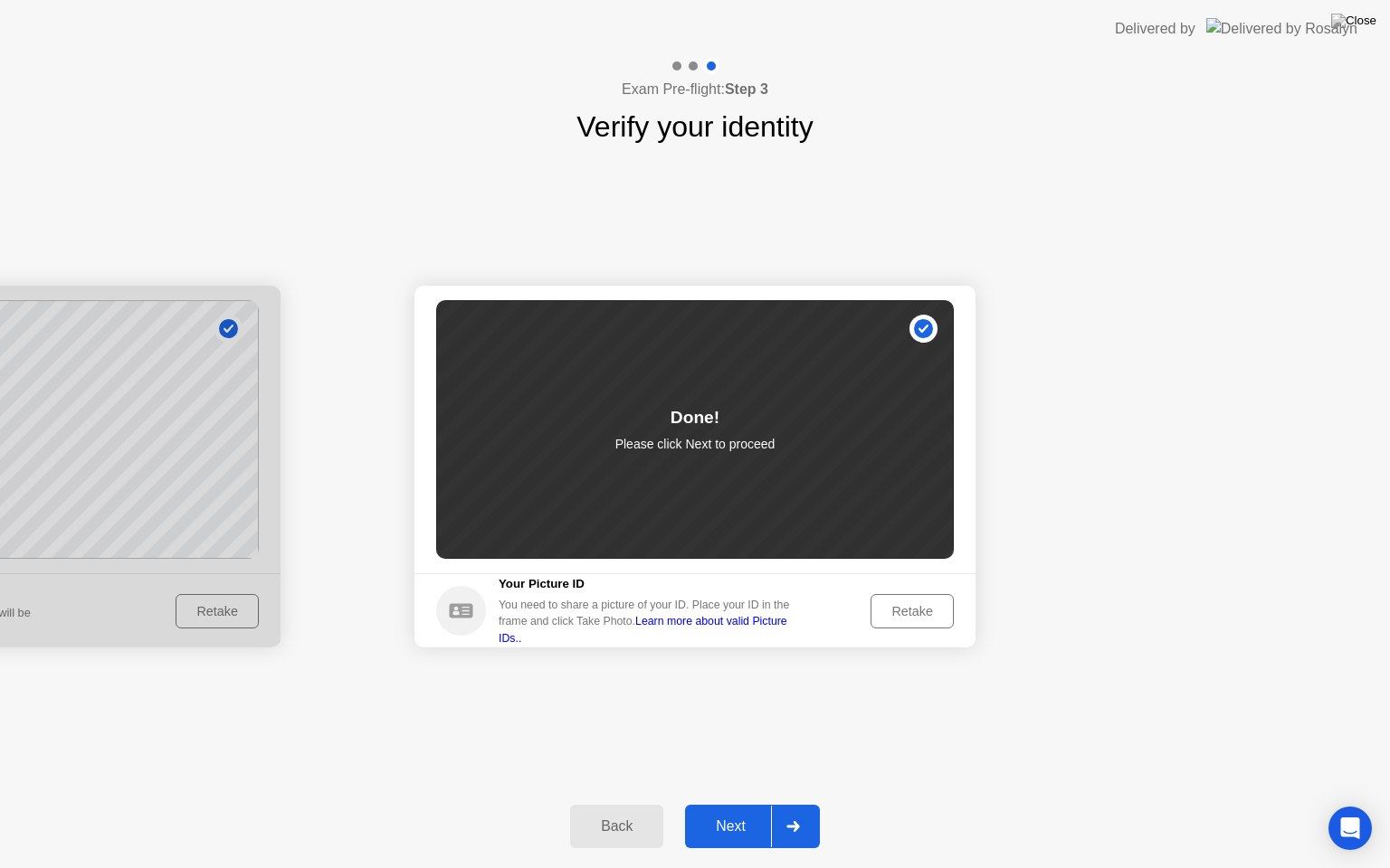
click at [789, 804] on div at bounding box center [793, 827] width 44 height 42
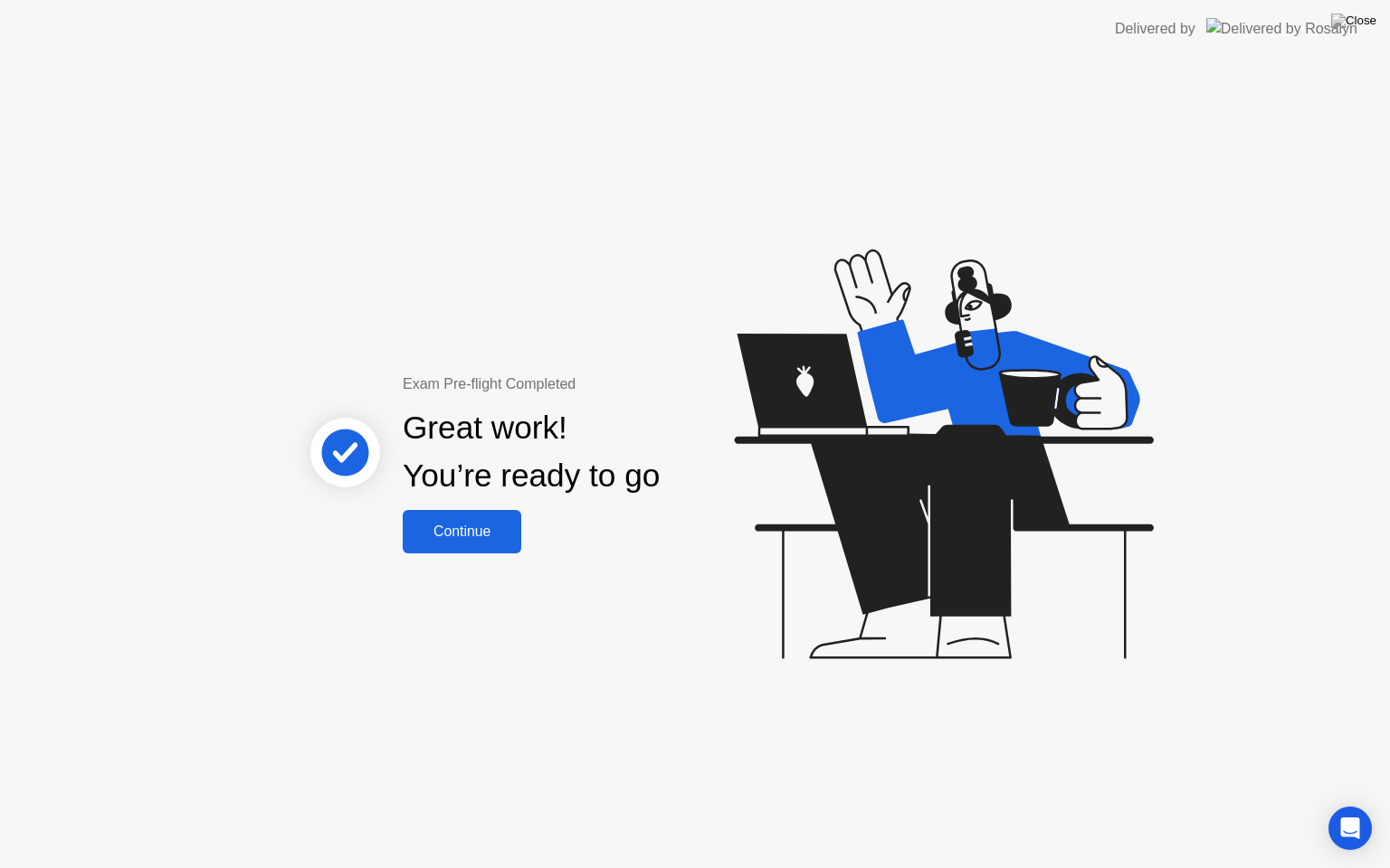
click at [467, 534] on div "Continue" at bounding box center [462, 531] width 107 height 16
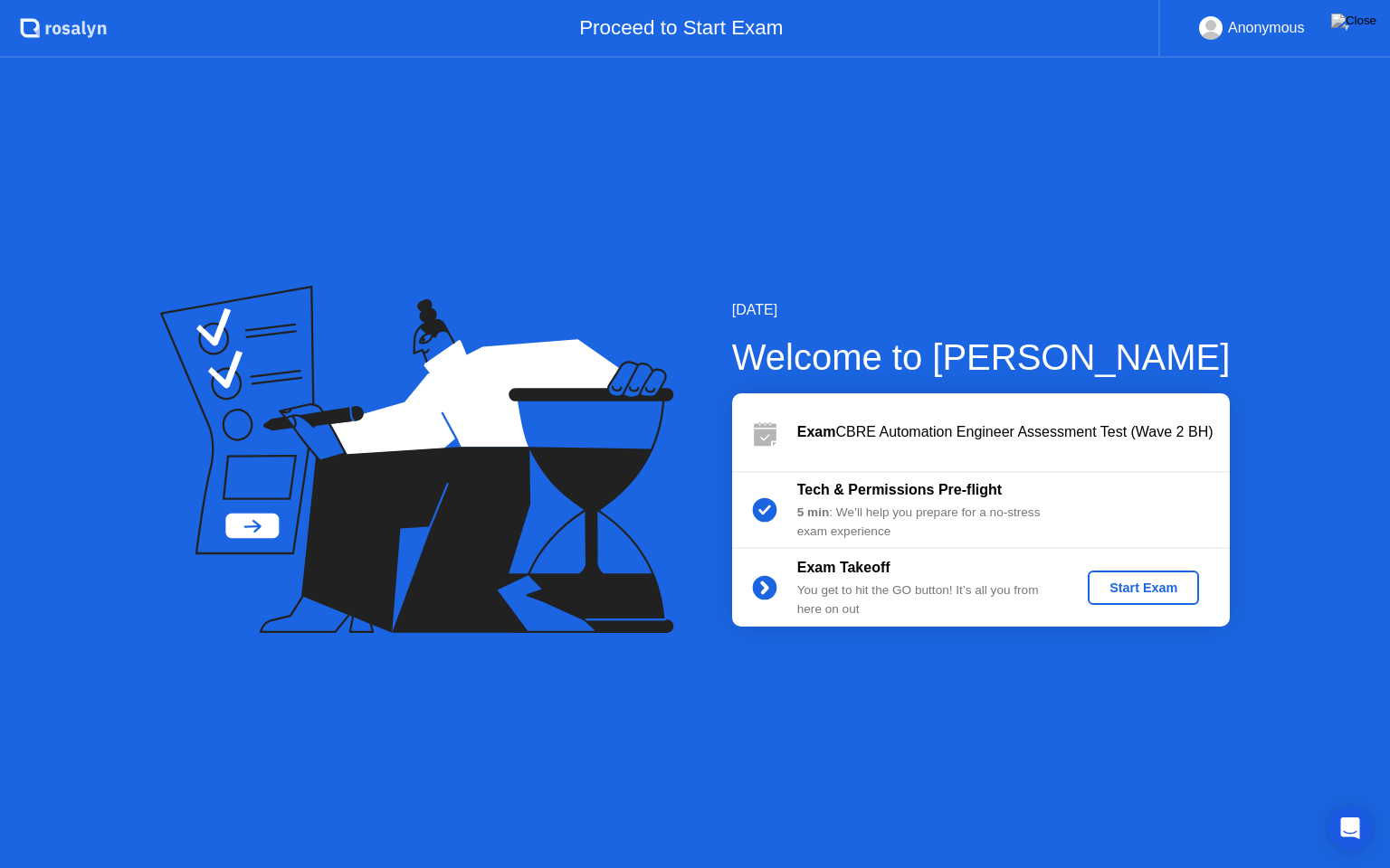
click at [1123, 589] on div "Start Exam" at bounding box center [1144, 587] width 97 height 14
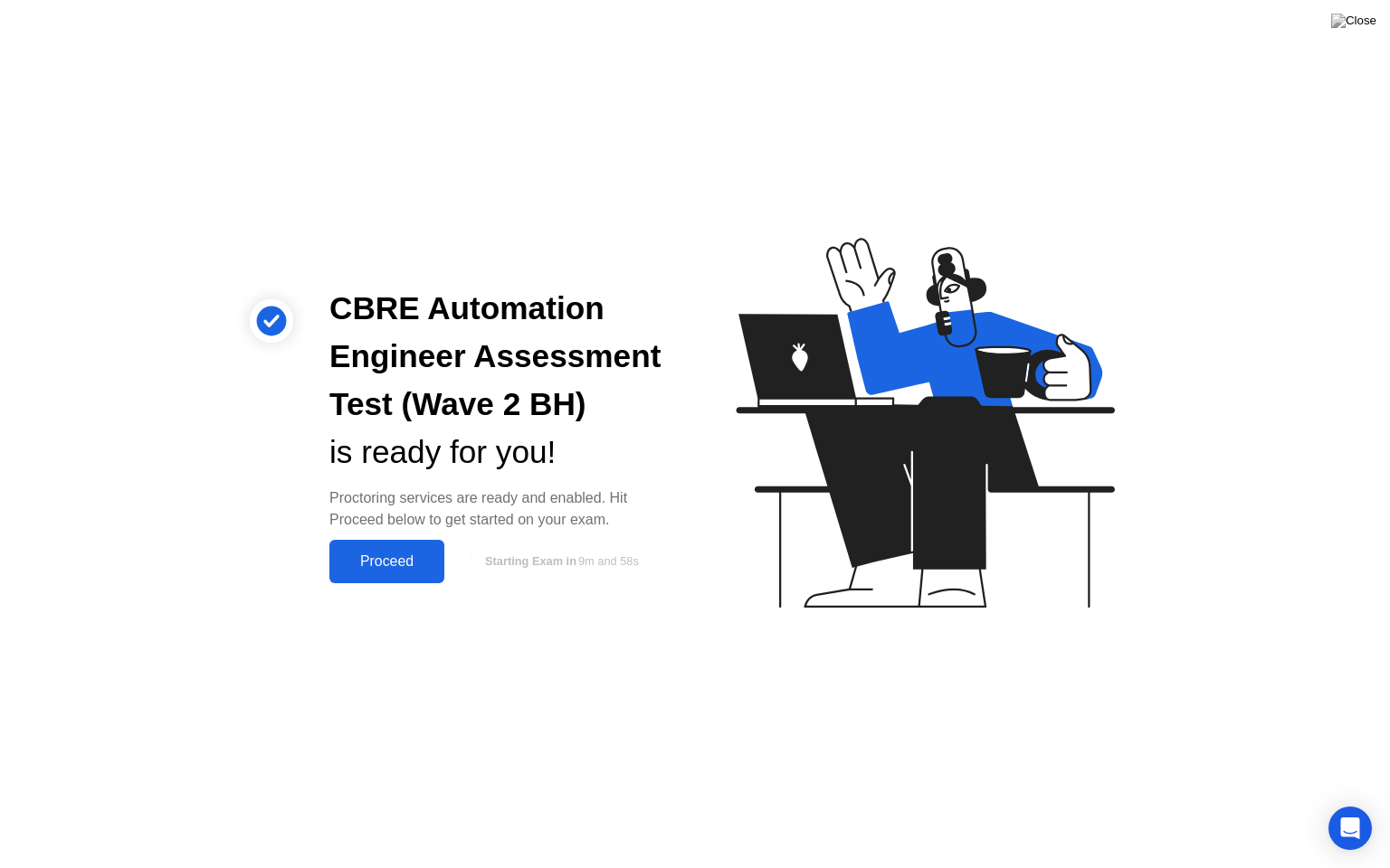
click at [383, 561] on div "Proceed" at bounding box center [387, 561] width 105 height 16
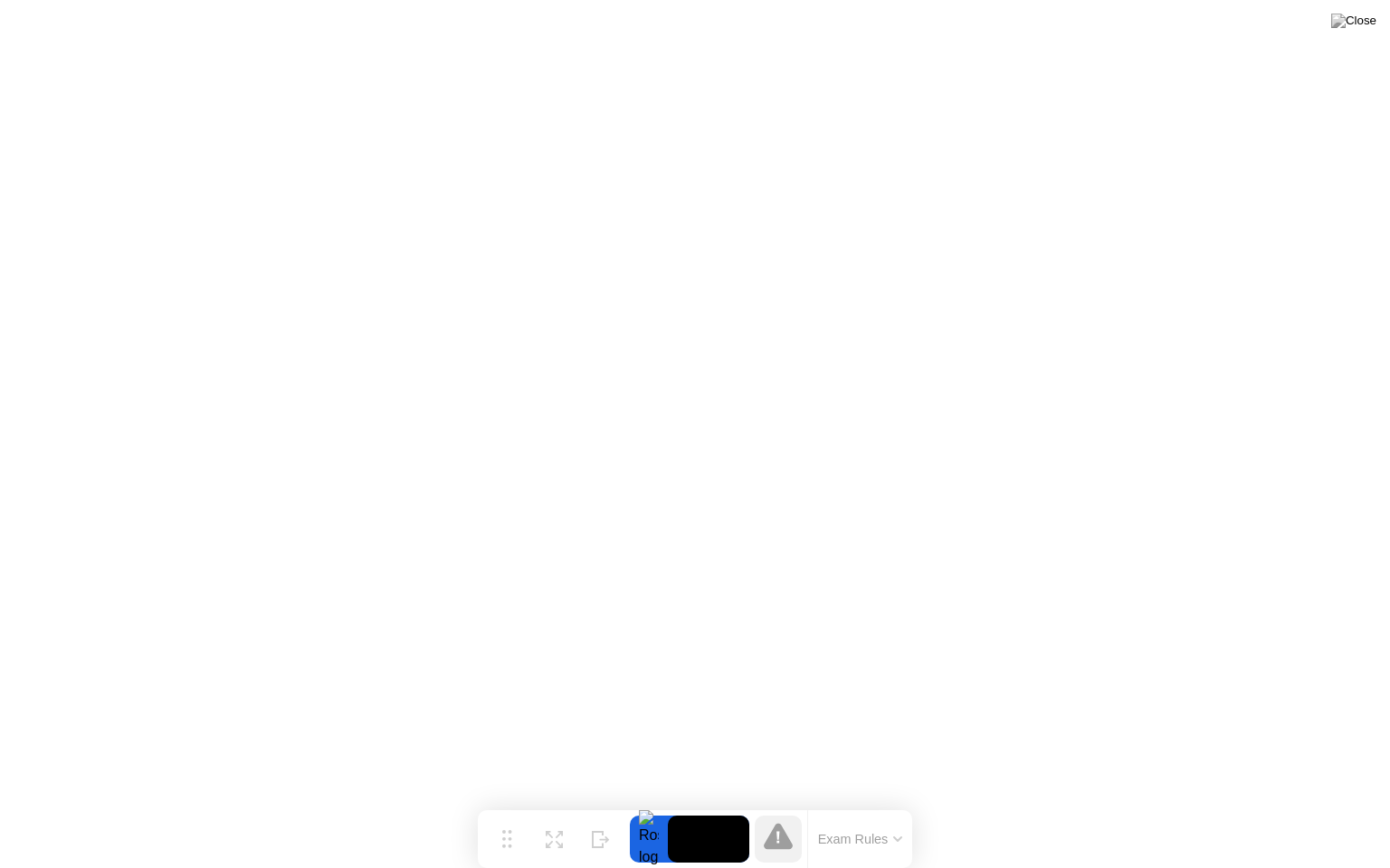
click at [713, 804] on video at bounding box center [709, 840] width 82 height 47
click at [551, 804] on div "Expand" at bounding box center [554, 853] width 32 height 10
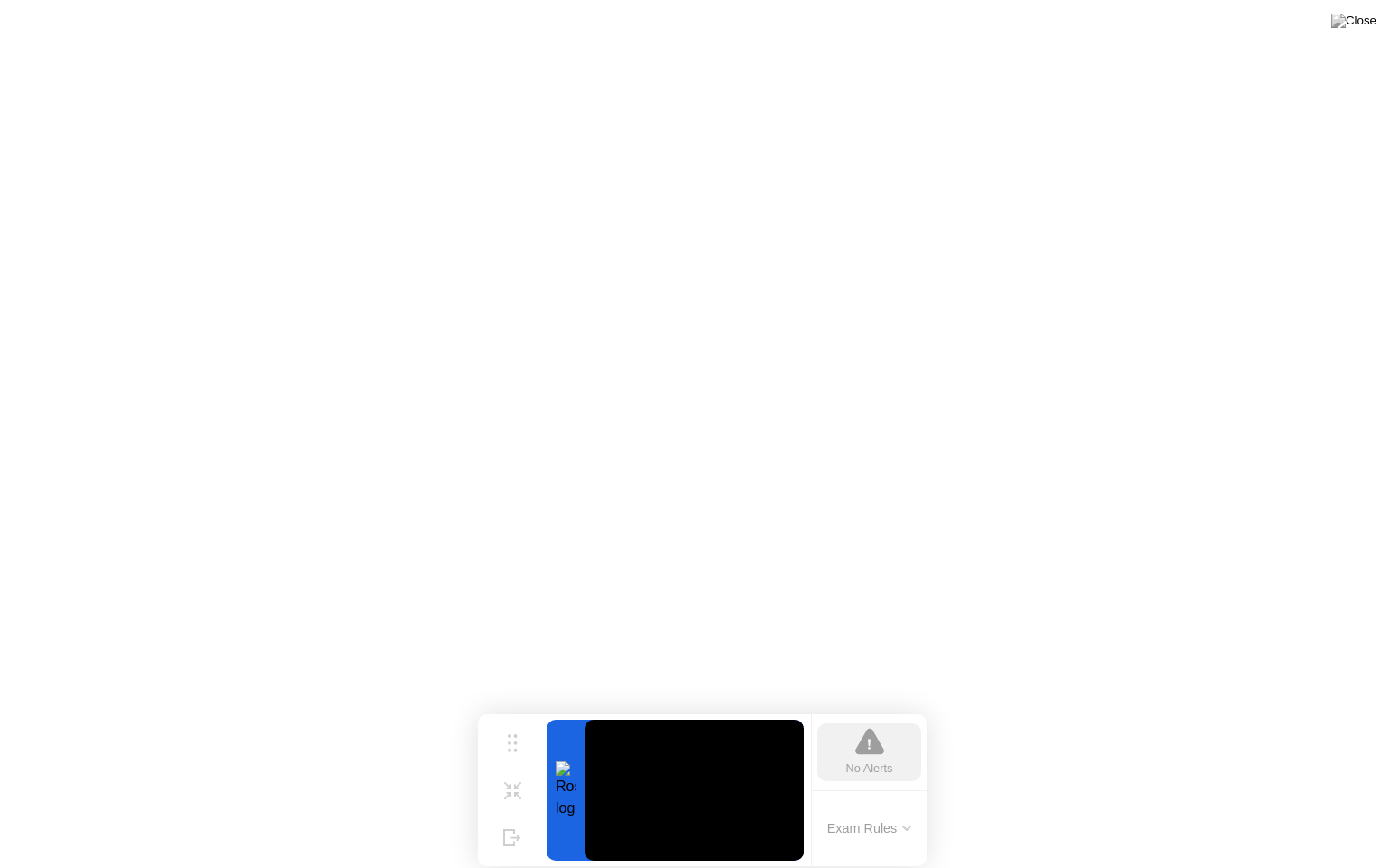
click at [855, 750] on icon at bounding box center [869, 742] width 29 height 28
click at [906, 804] on icon at bounding box center [907, 829] width 10 height 6
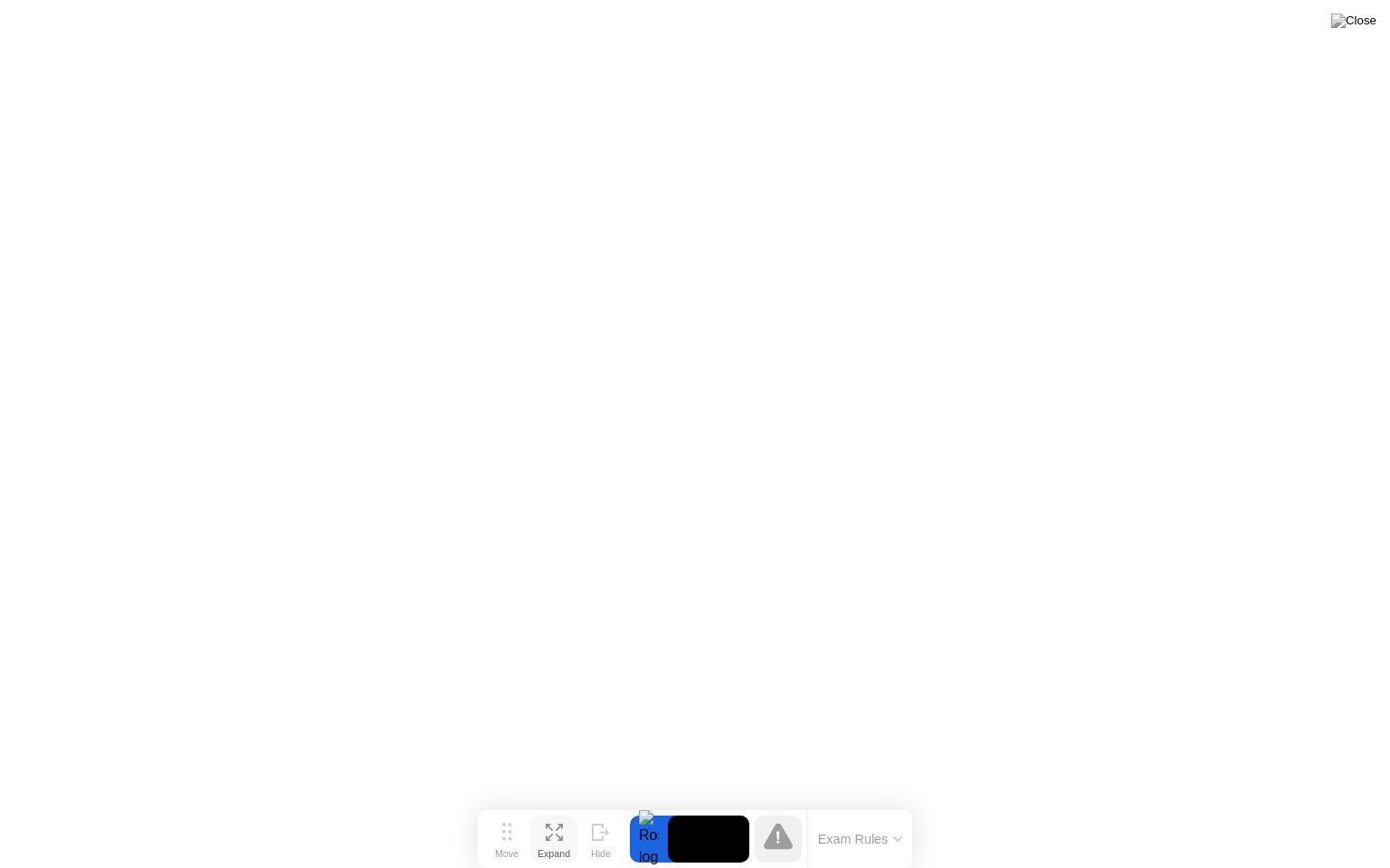
click at [543, 804] on button "Expand" at bounding box center [554, 840] width 48 height 47
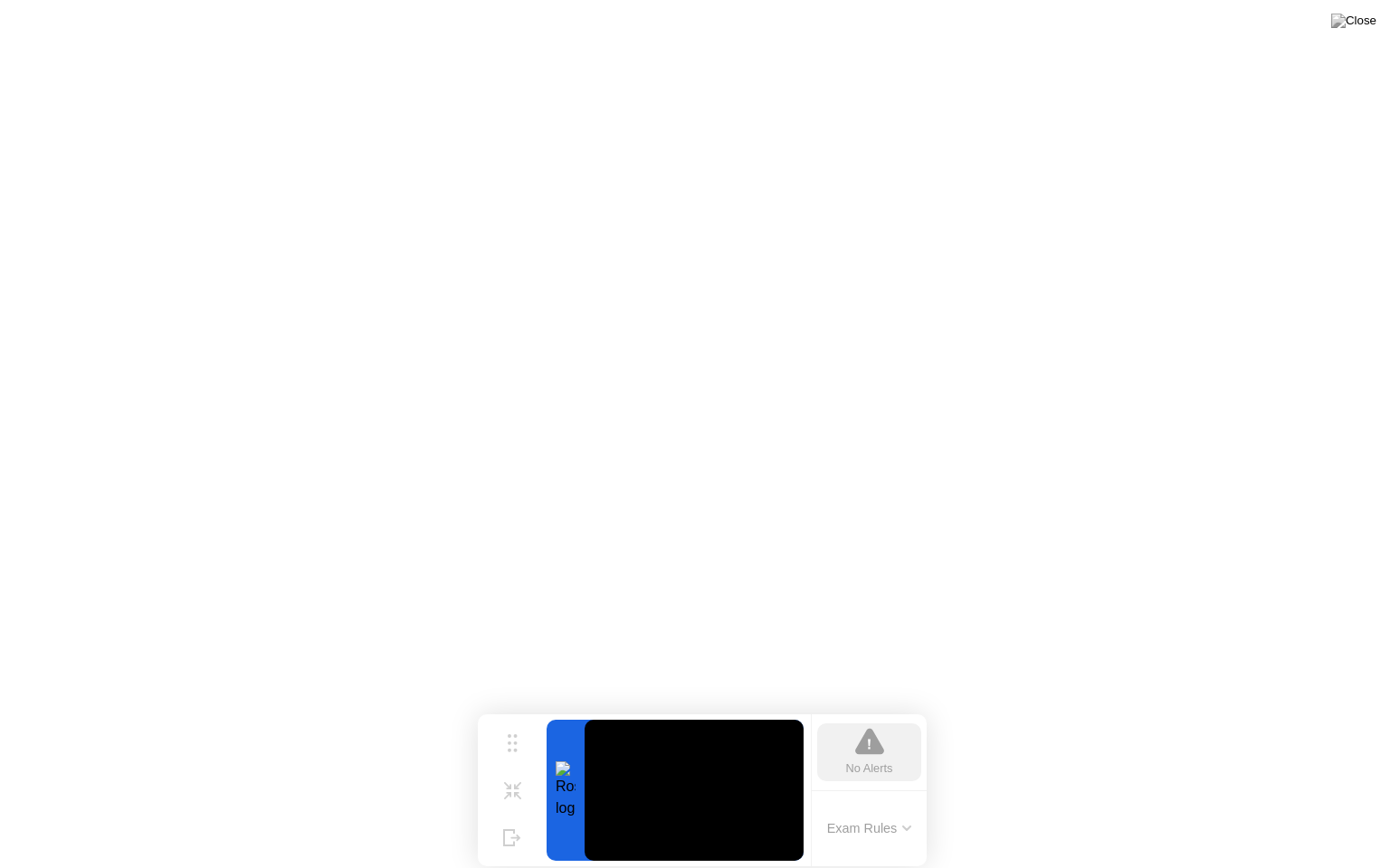
click at [869, 756] on icon at bounding box center [869, 742] width 29 height 28
click at [520, 785] on icon at bounding box center [513, 783] width 17 height 17
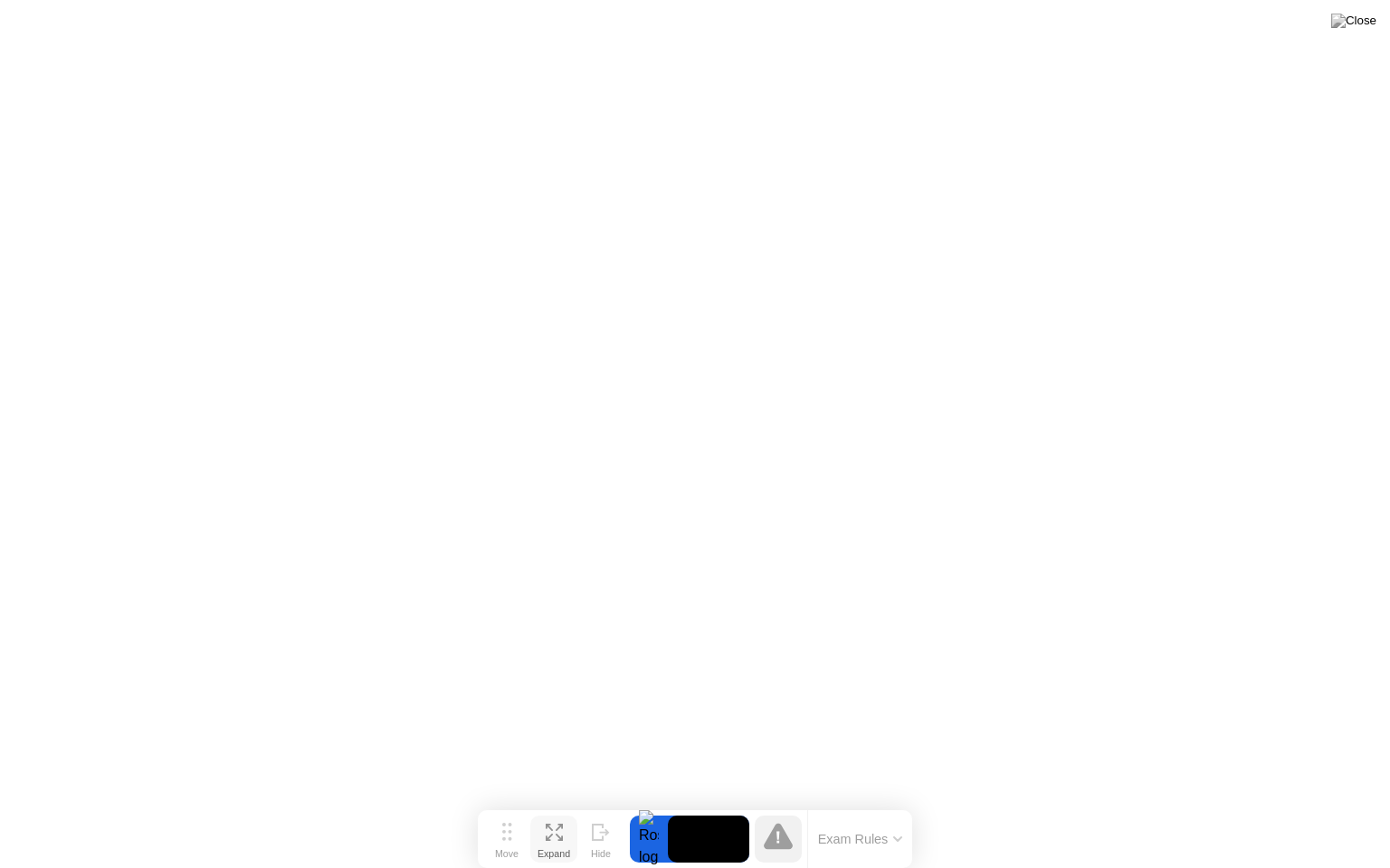
click at [899, 804] on icon at bounding box center [898, 840] width 8 height 4
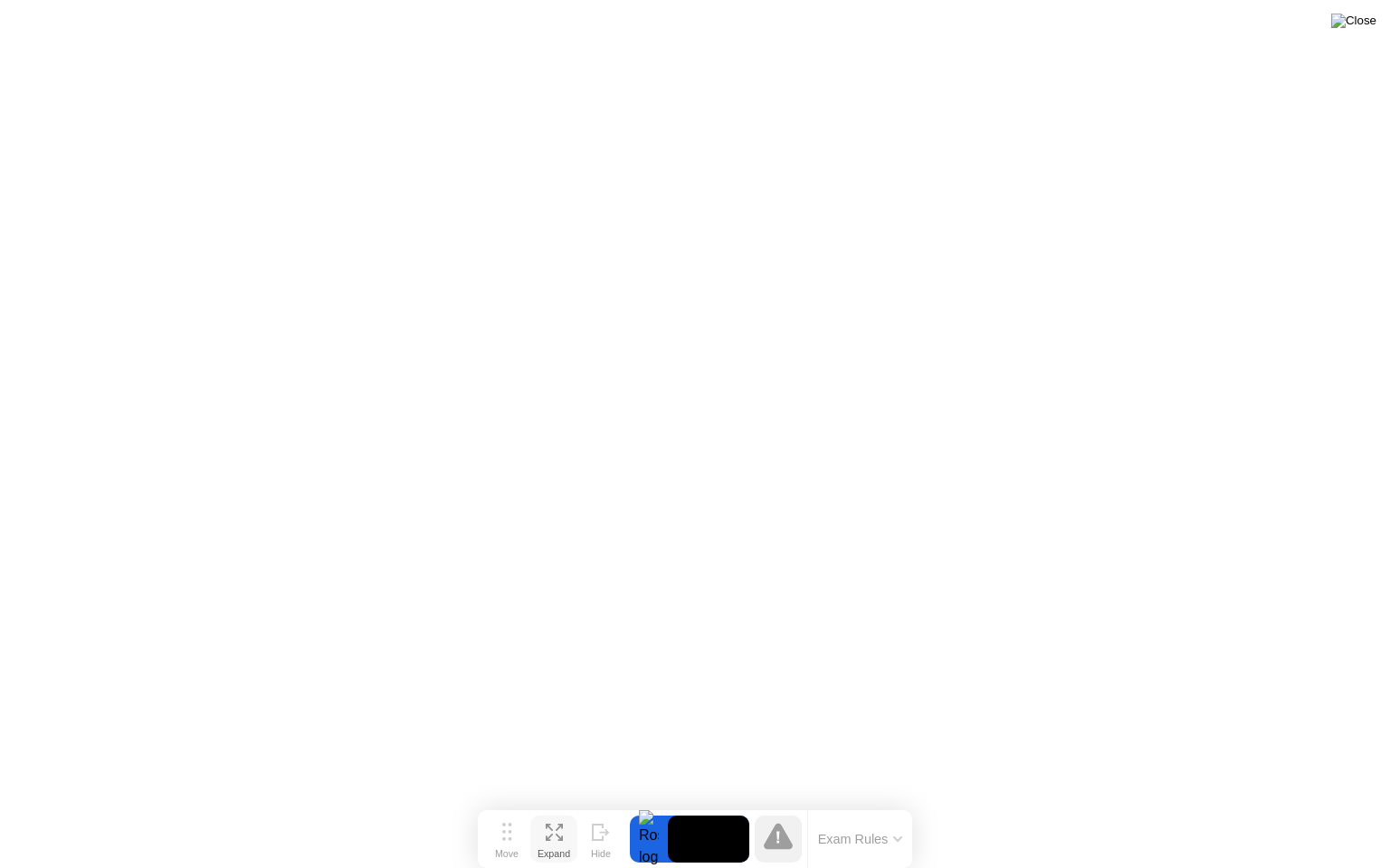
click at [1368, 28] on img at bounding box center [1354, 20] width 46 height 14
